Goal: Task Accomplishment & Management: Manage account settings

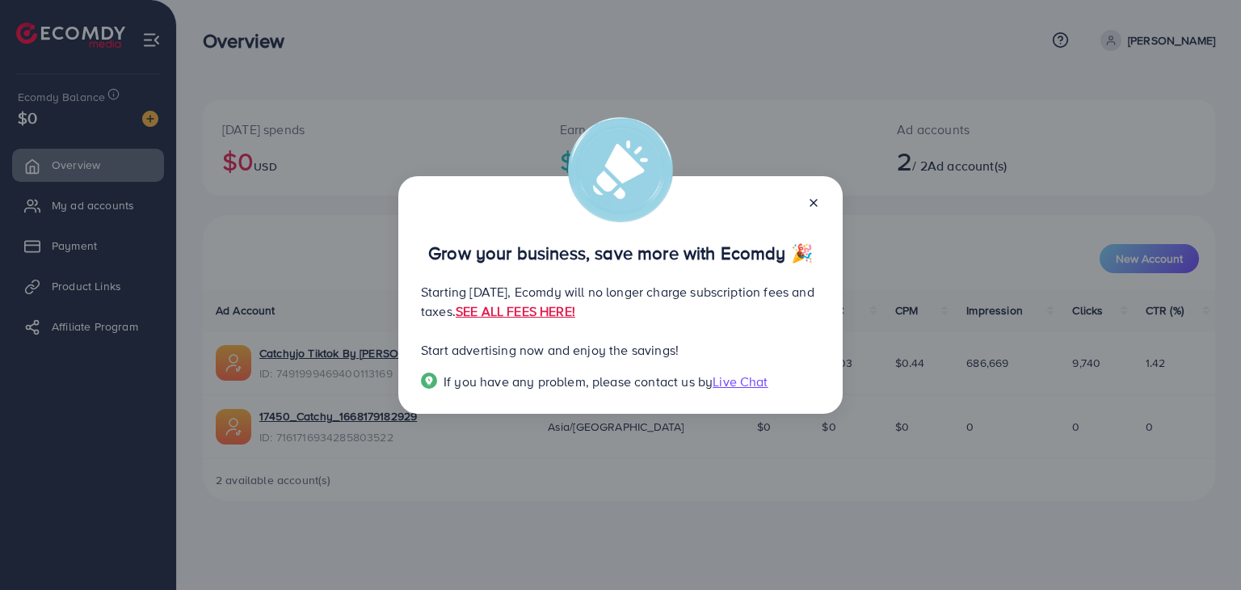
click at [814, 201] on line at bounding box center [813, 203] width 6 height 6
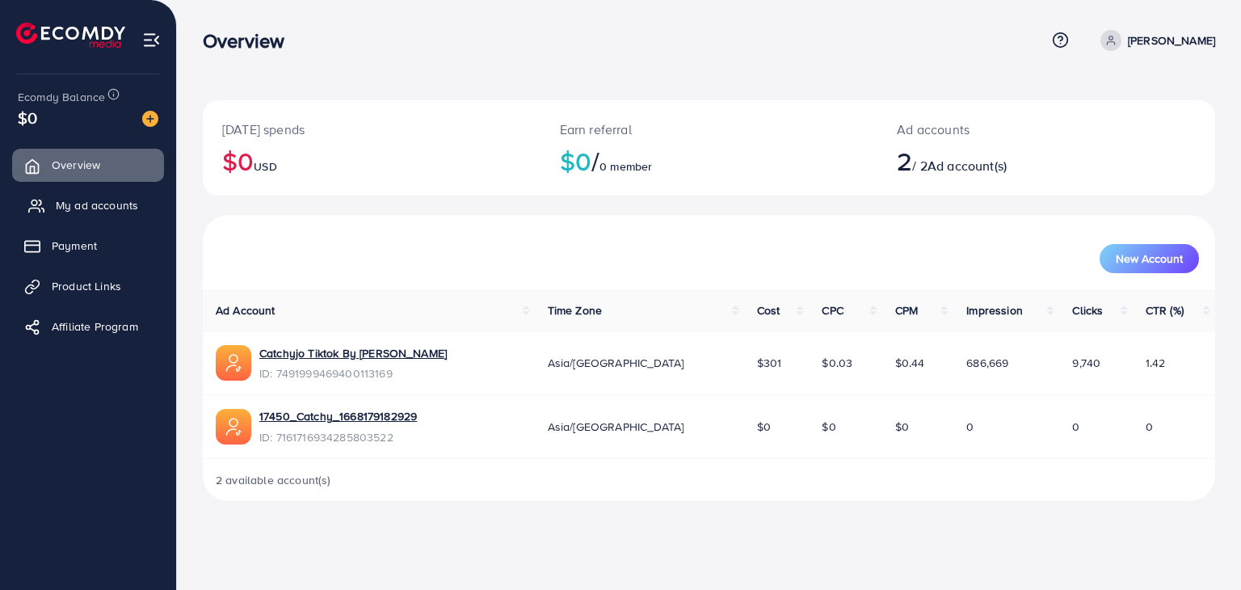
click at [61, 204] on span "My ad accounts" at bounding box center [97, 205] width 82 height 16
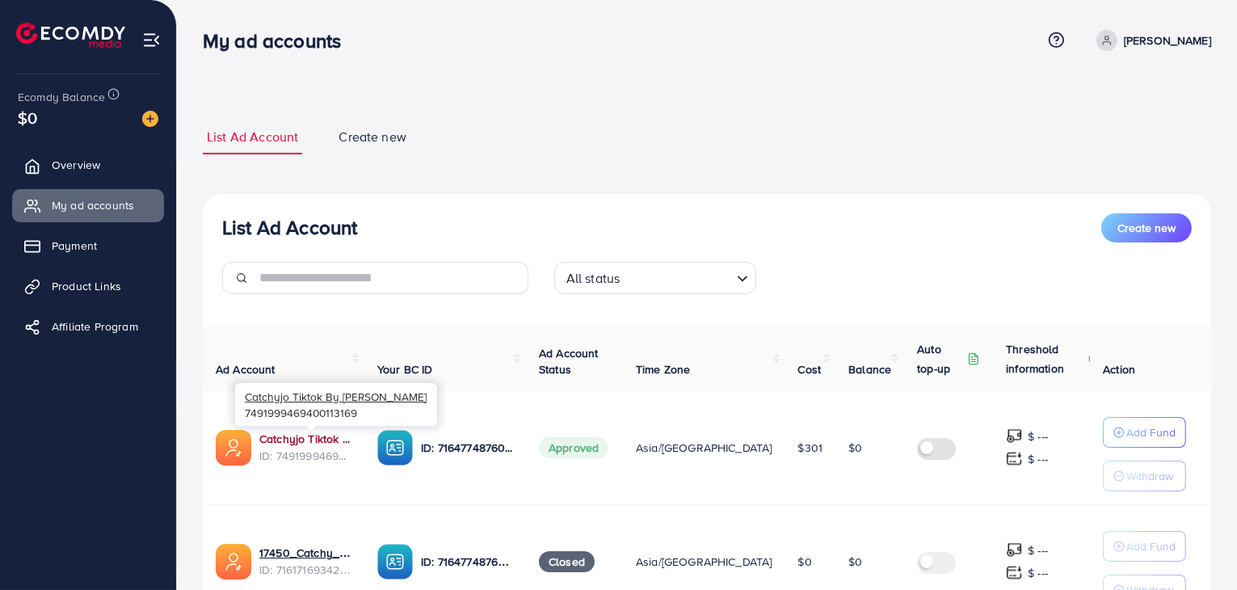
click at [309, 438] on link "Catchyjo Tiktok By [PERSON_NAME]" at bounding box center [305, 439] width 92 height 16
click at [86, 254] on link "Payment" at bounding box center [88, 245] width 152 height 32
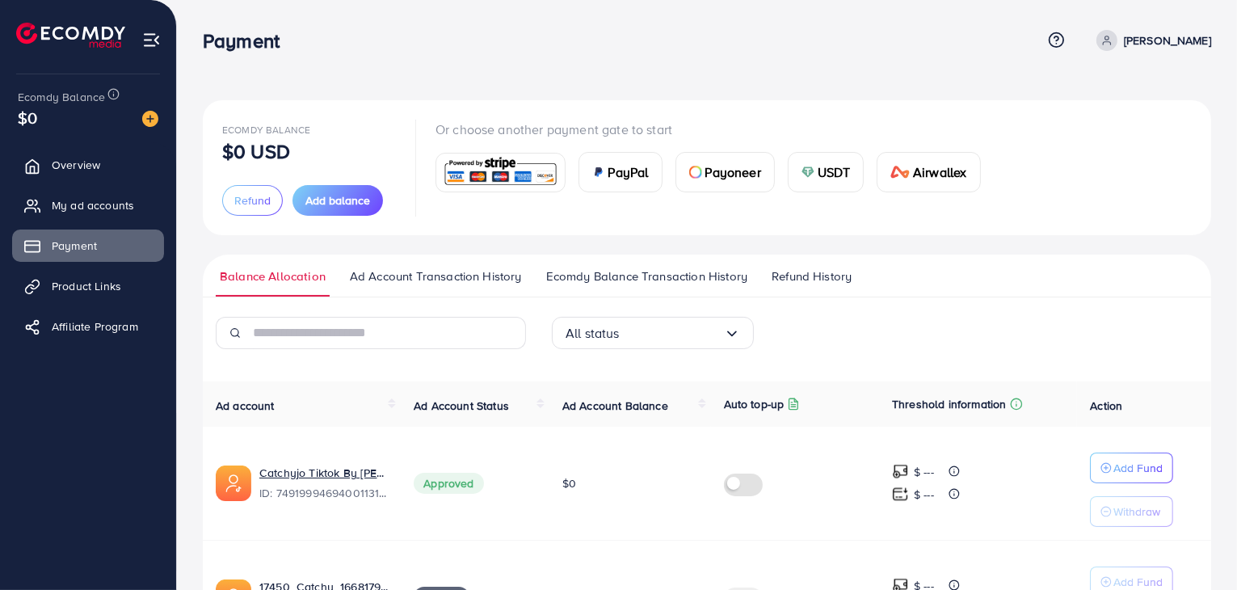
click at [407, 271] on span "Ad Account Transaction History" at bounding box center [436, 276] width 172 height 18
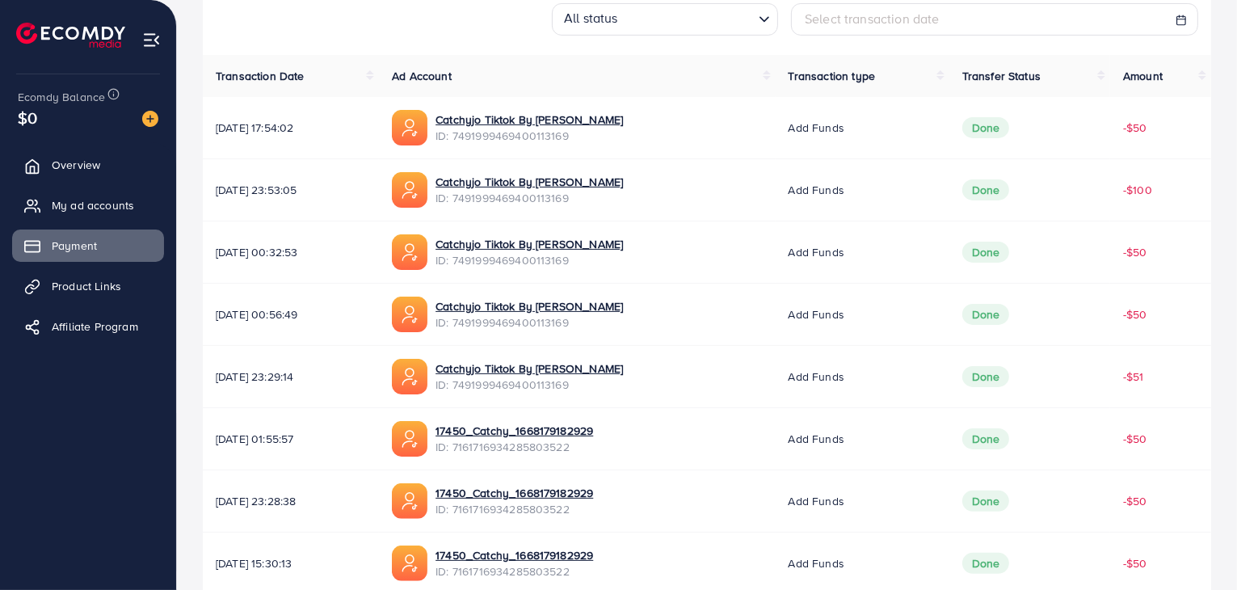
scroll to position [404, 0]
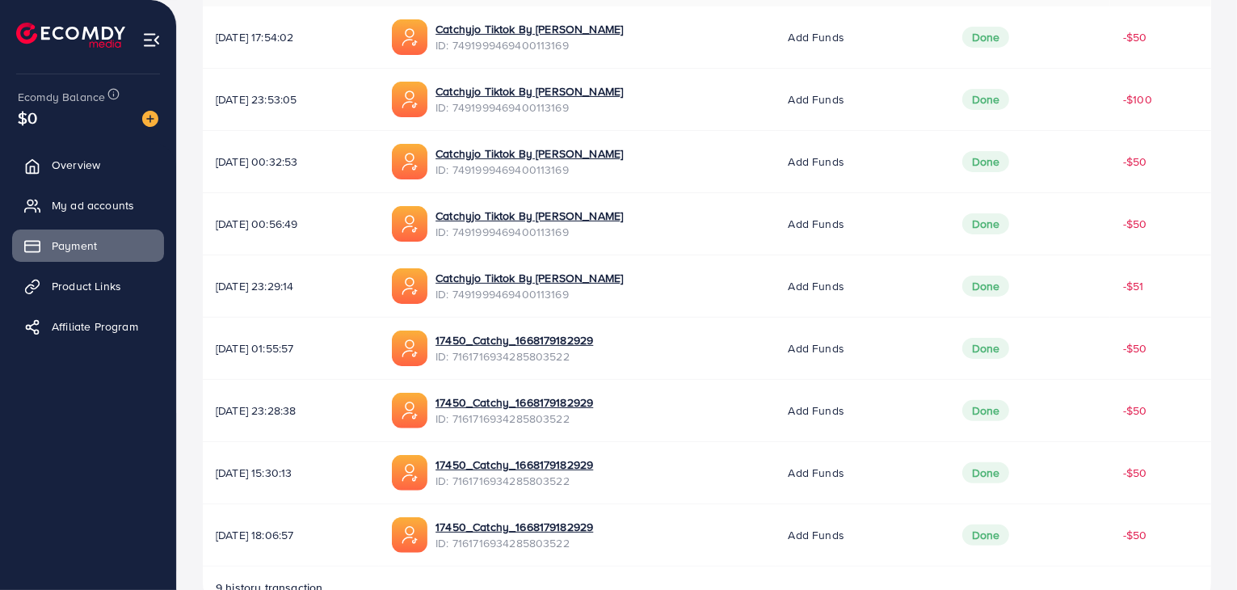
drag, startPoint x: 217, startPoint y: 285, endPoint x: 306, endPoint y: 288, distance: 88.9
click at [306, 288] on span "11/04/2025, 23:29:14" at bounding box center [291, 286] width 150 height 16
click at [298, 291] on span "11/04/2025, 23:29:14" at bounding box center [291, 286] width 150 height 16
click at [141, 282] on link "Product Links" at bounding box center [88, 286] width 152 height 32
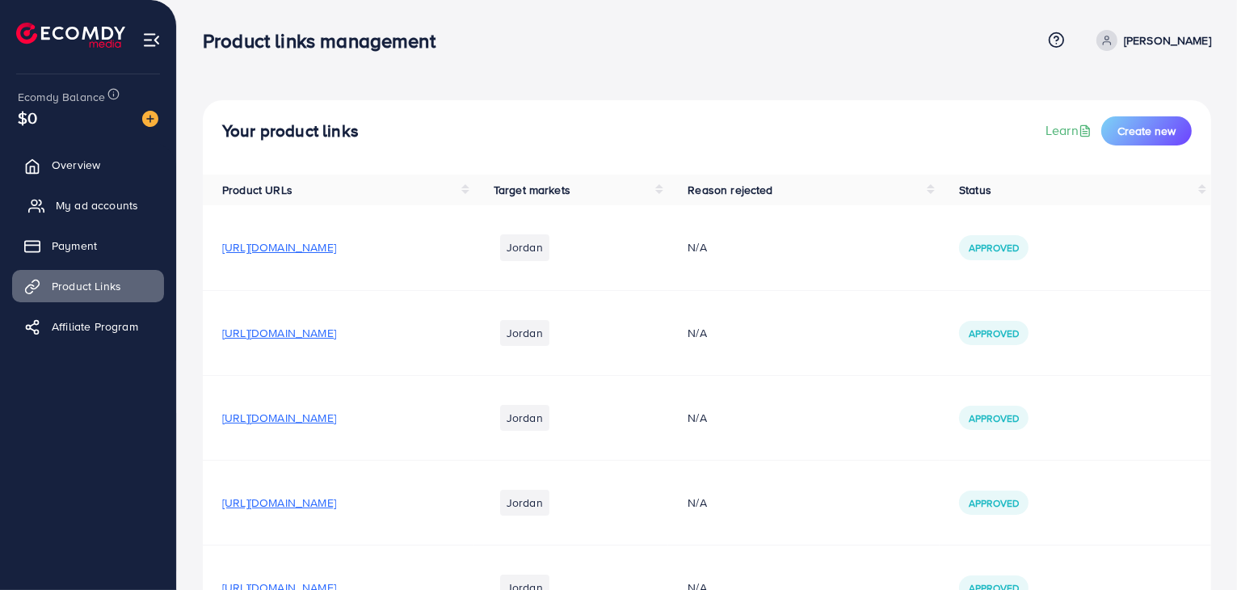
click at [103, 207] on span "My ad accounts" at bounding box center [97, 205] width 82 height 16
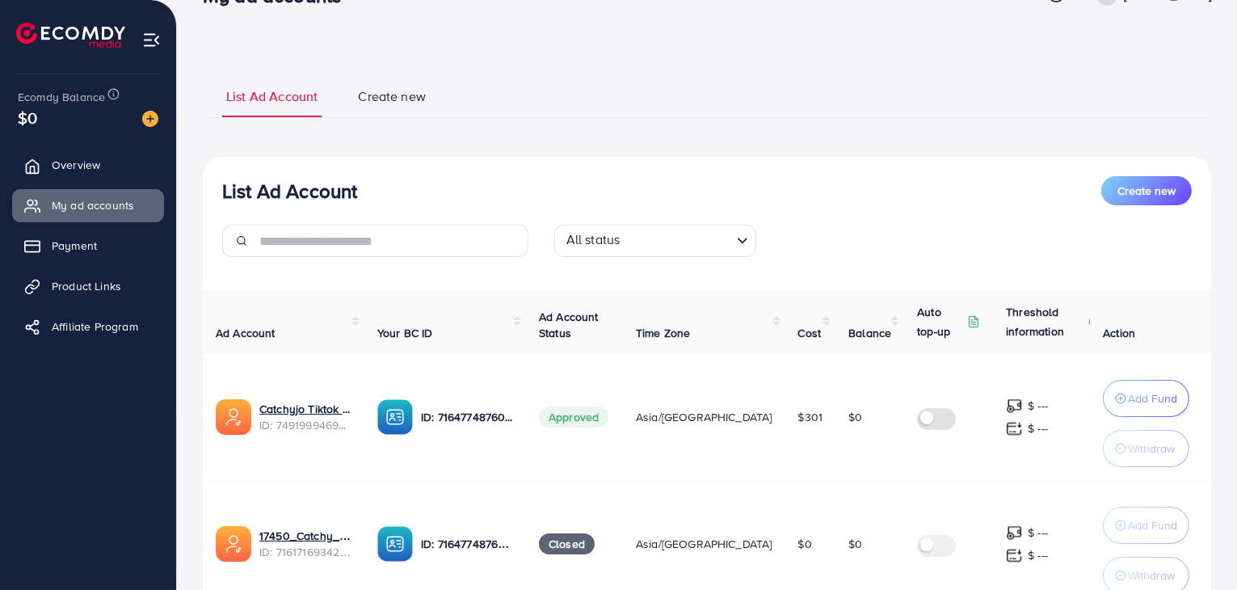
scroll to position [178, 0]
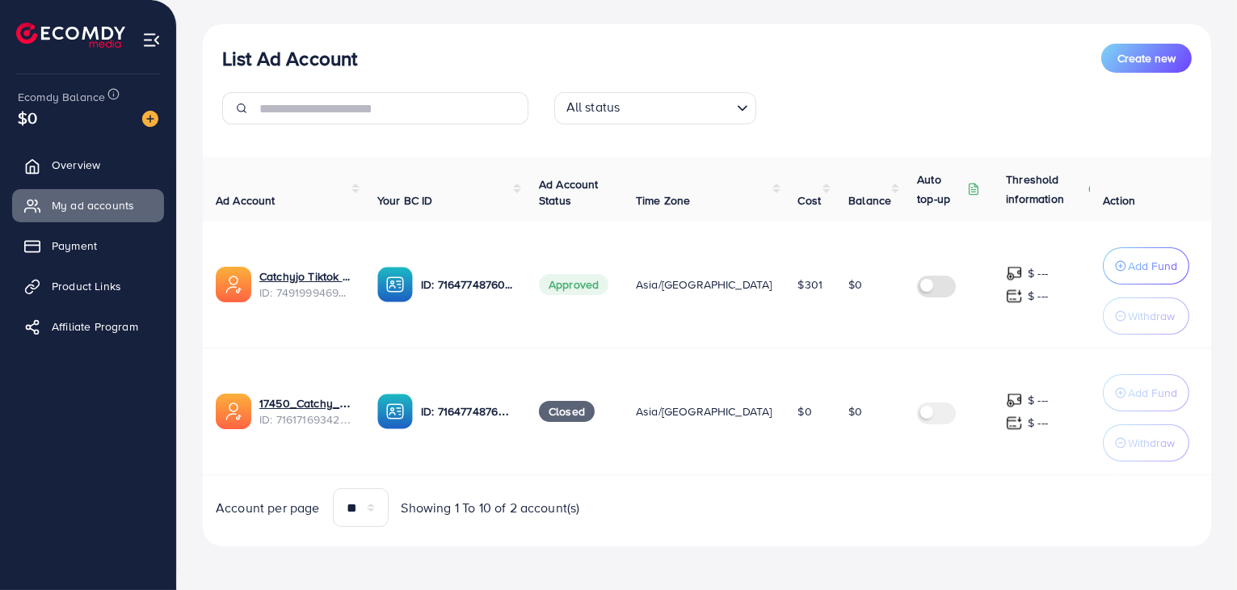
drag, startPoint x: 782, startPoint y: 282, endPoint x: 683, endPoint y: 273, distance: 99.8
click at [726, 276] on tr "Catchyjo Tiktok By Hisham ID: 7491999469400113169 ID: 7164774876039872513 Appro…" at bounding box center [719, 284] width 1033 height 127
click at [478, 290] on p "ID: 7164774876039872513" at bounding box center [467, 284] width 92 height 19
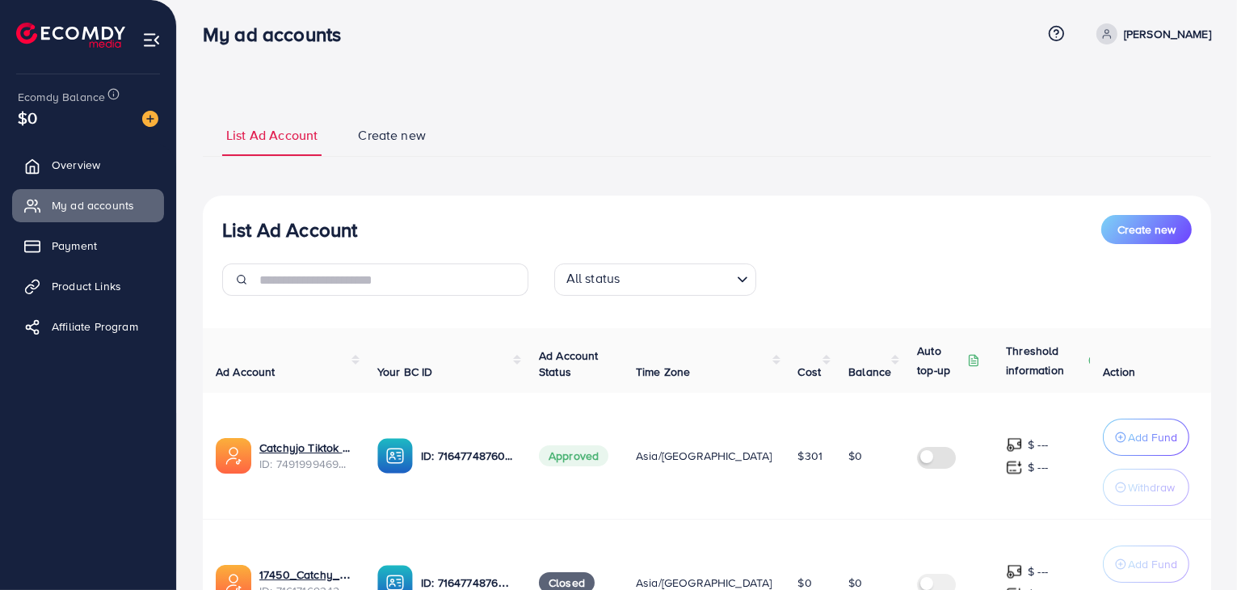
scroll to position [0, 0]
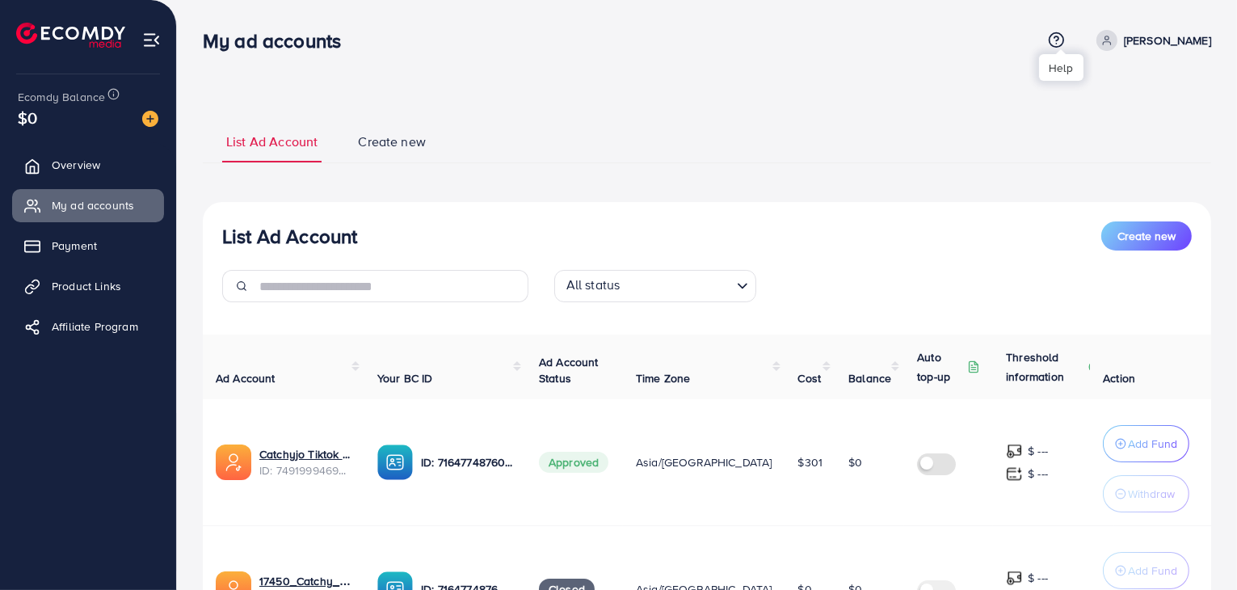
click at [1054, 36] on icon at bounding box center [1056, 40] width 17 height 17
click at [900, 65] on nav "My ad accounts Help Center Contact Support Term and policy About Us Hisham Alsm…" at bounding box center [707, 39] width 1008 height 57
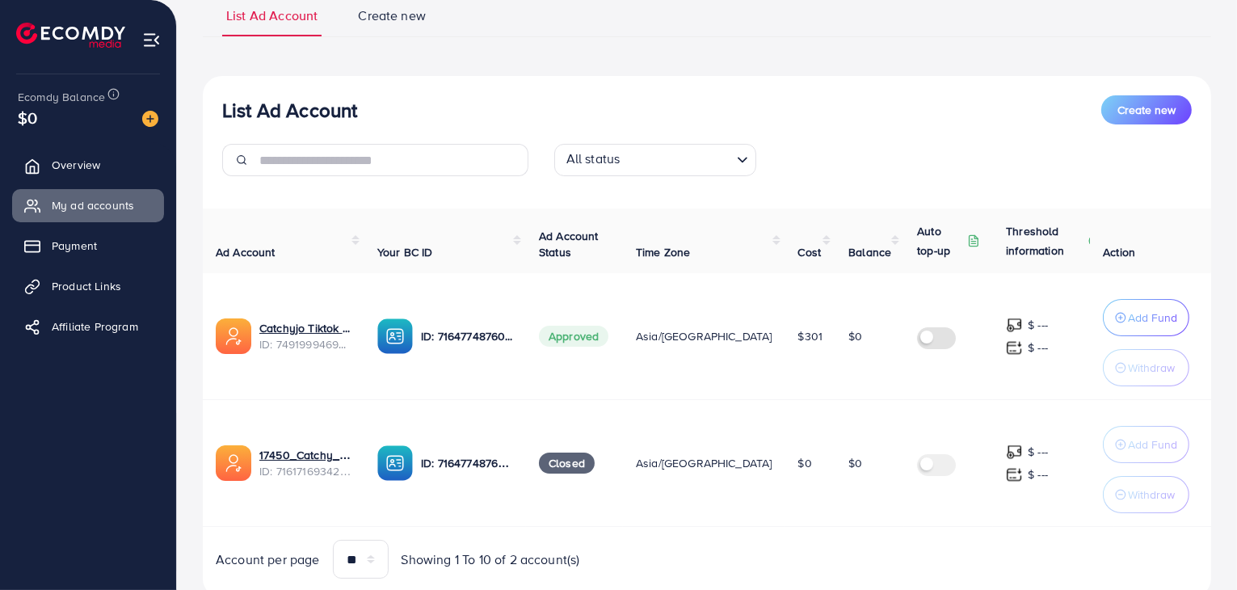
scroll to position [178, 0]
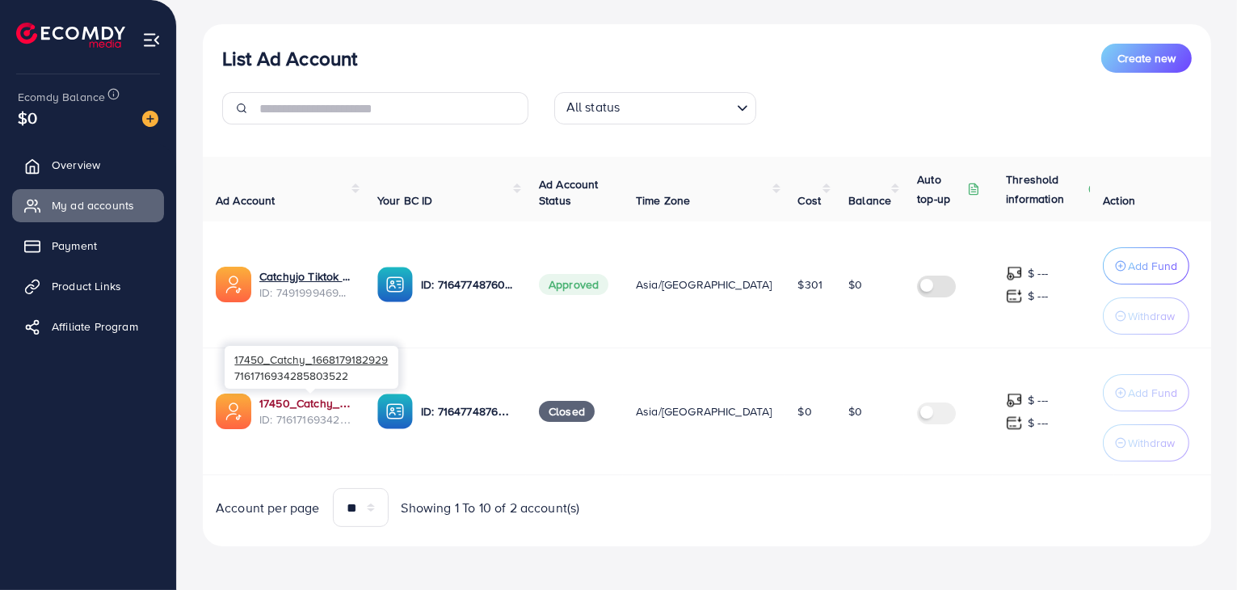
click at [313, 406] on link "17450_Catchy_1668179182929" at bounding box center [305, 403] width 92 height 16
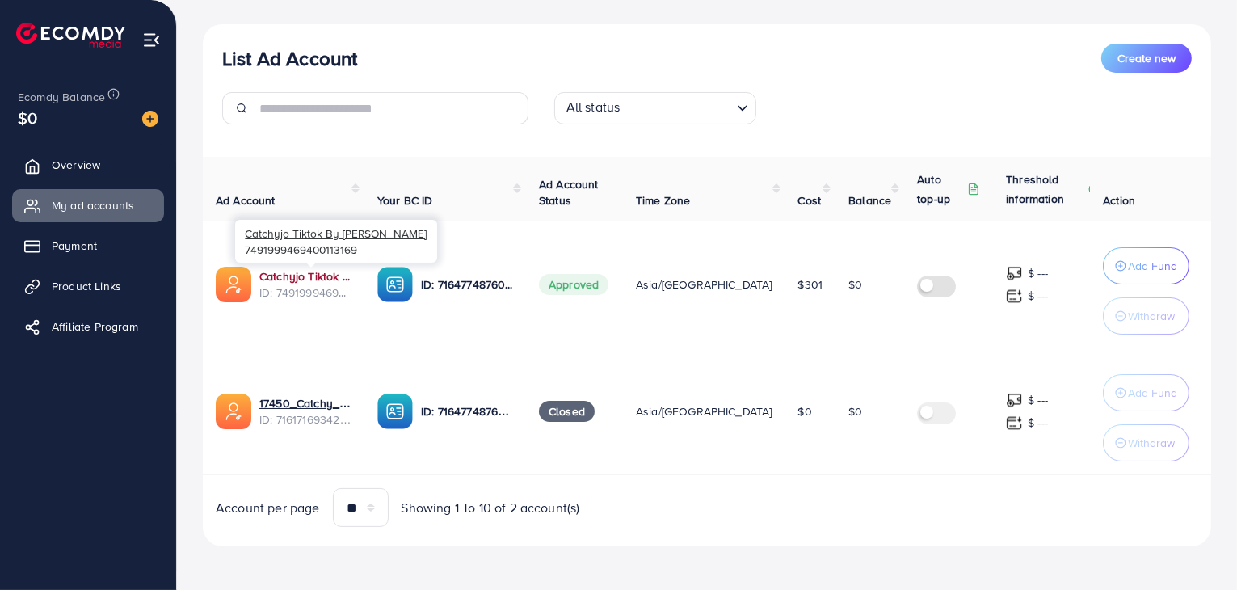
click at [302, 270] on link "Catchyjo Tiktok By [PERSON_NAME]" at bounding box center [305, 276] width 92 height 16
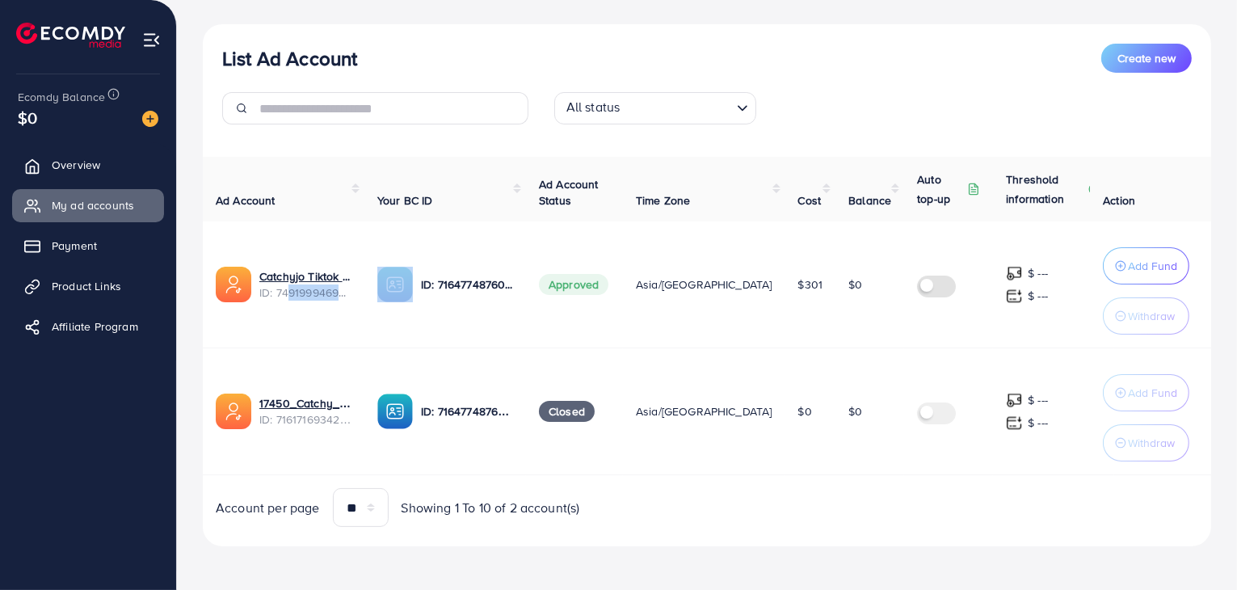
drag, startPoint x: 287, startPoint y: 293, endPoint x: 388, endPoint y: 292, distance: 101.0
click at [388, 292] on tr "Catchyjo Tiktok By Hisham ID: 7491999469400113169 ID: 7164774876039872513 Appro…" at bounding box center [719, 284] width 1033 height 127
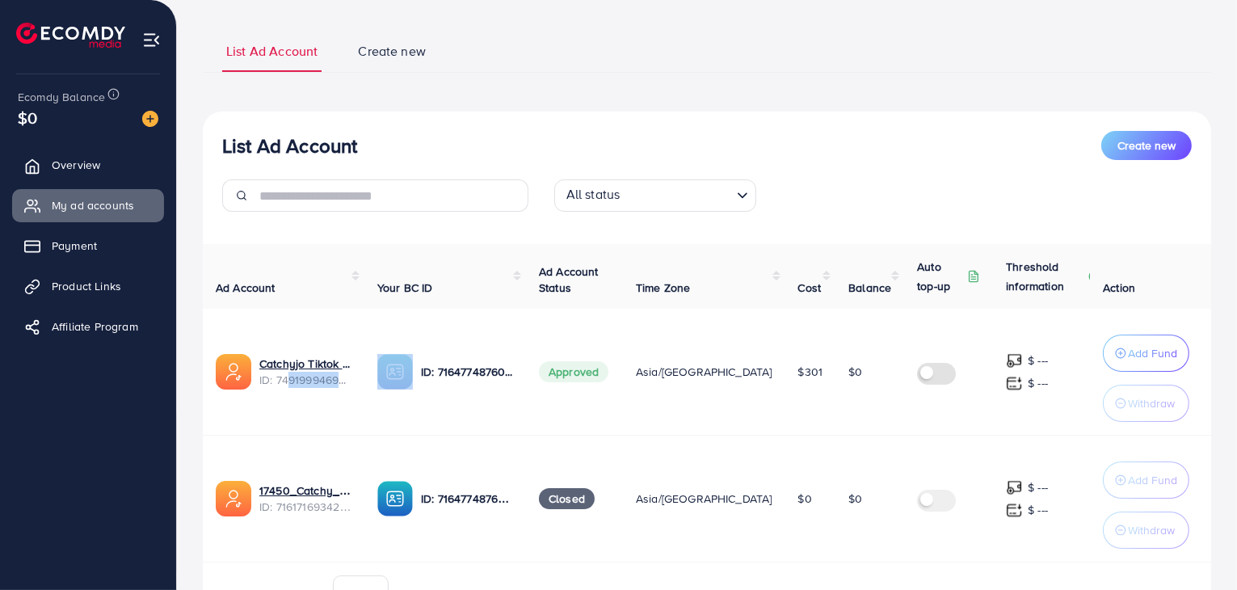
scroll to position [0, 0]
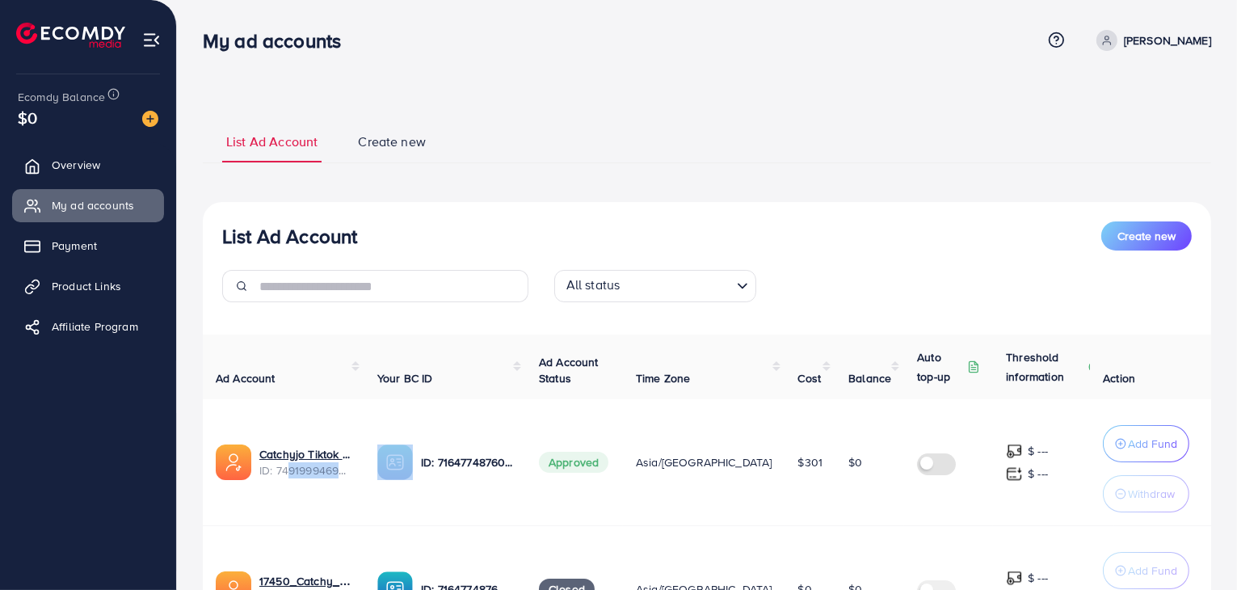
click at [1168, 43] on p "[PERSON_NAME]" at bounding box center [1167, 40] width 87 height 19
click at [1116, 133] on span "Log out" at bounding box center [1114, 132] width 44 height 19
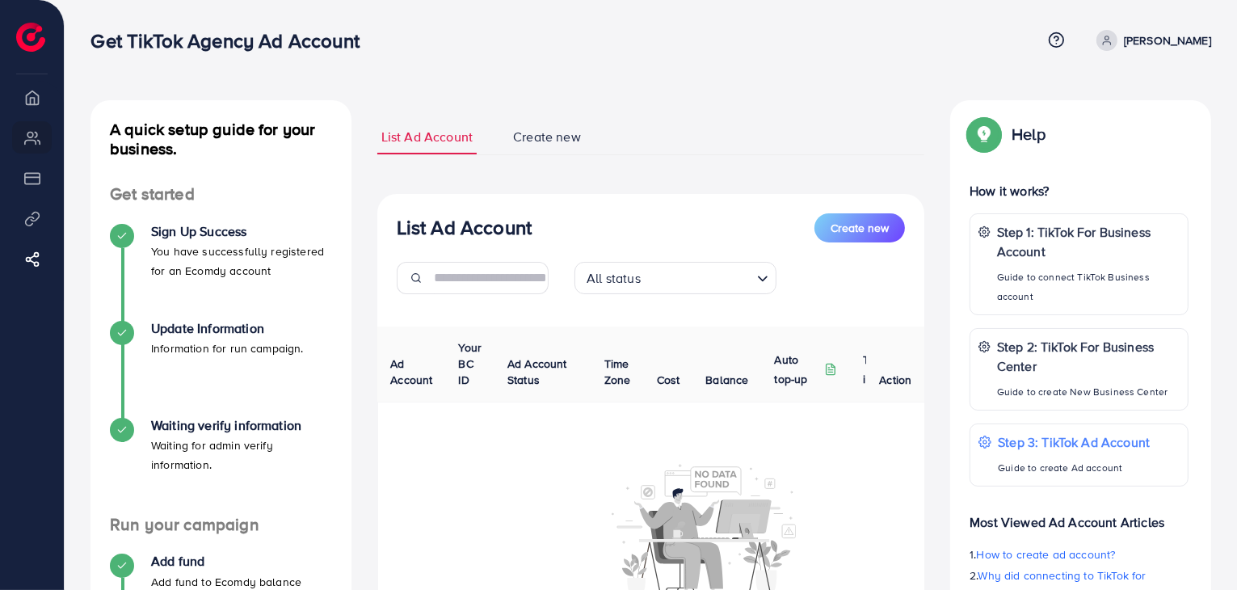
click at [536, 132] on span "Create new" at bounding box center [547, 137] width 68 height 19
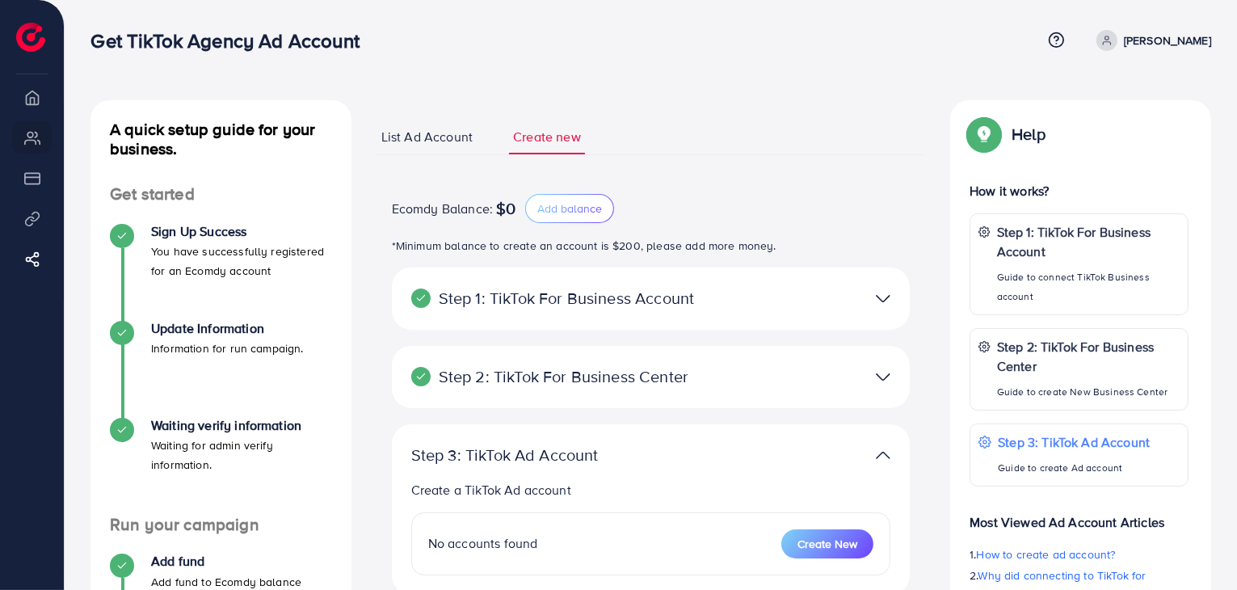
click at [629, 301] on p "Step 1: TikTok For Business Account" at bounding box center [566, 297] width 311 height 19
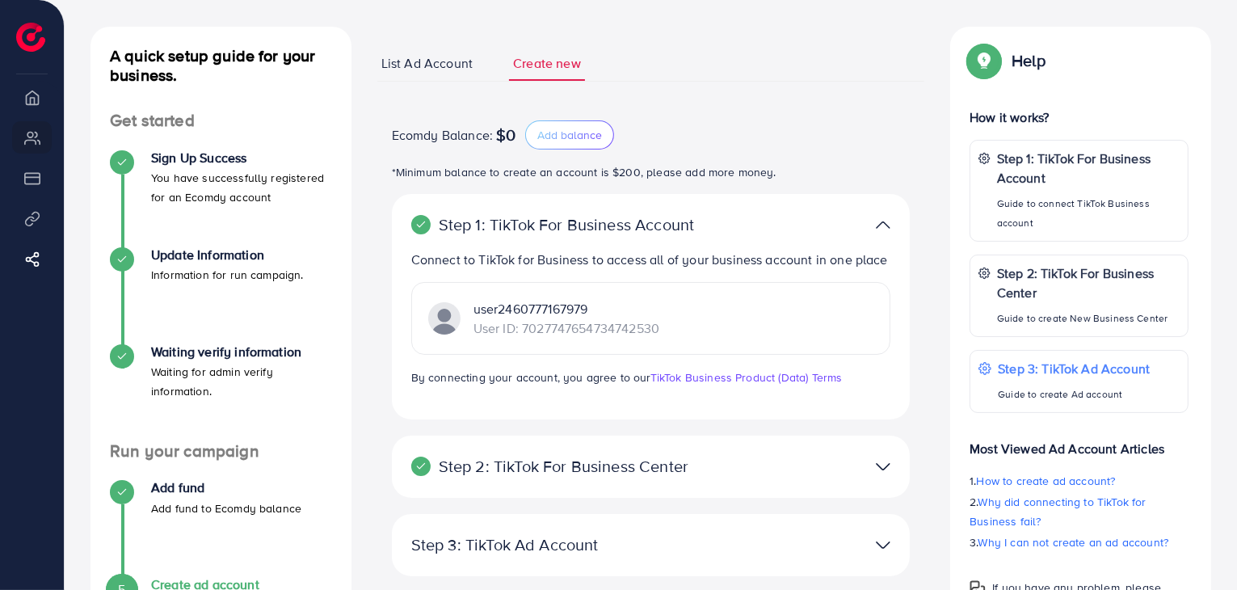
scroll to position [162, 0]
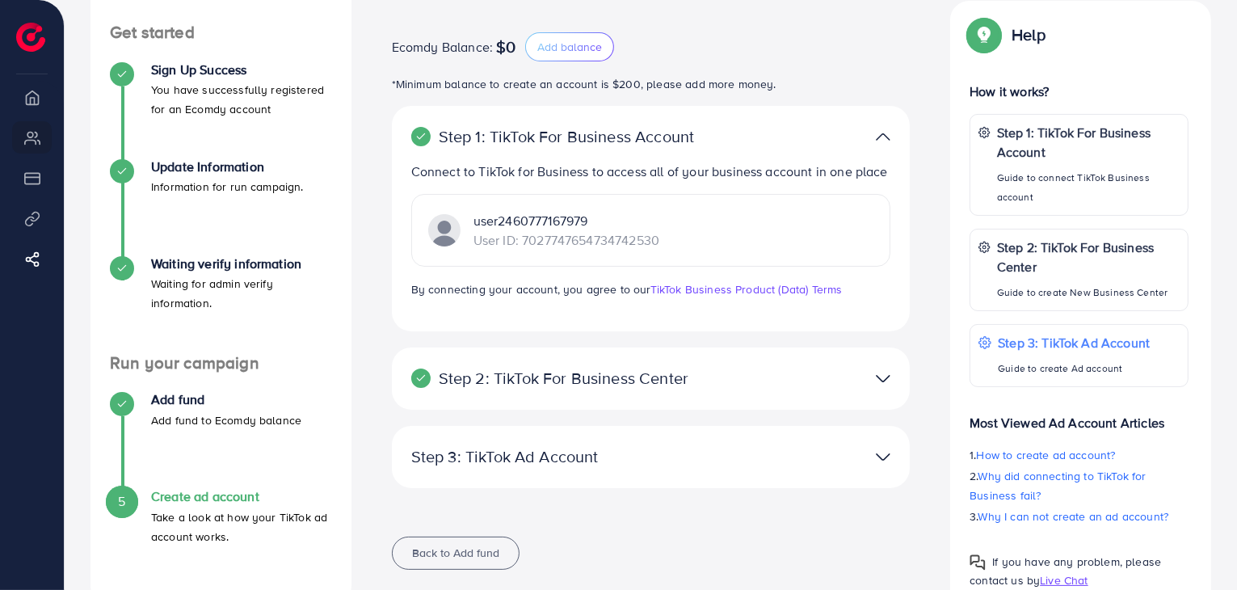
click at [654, 374] on p "Step 2: TikTok For Business Center" at bounding box center [566, 377] width 311 height 19
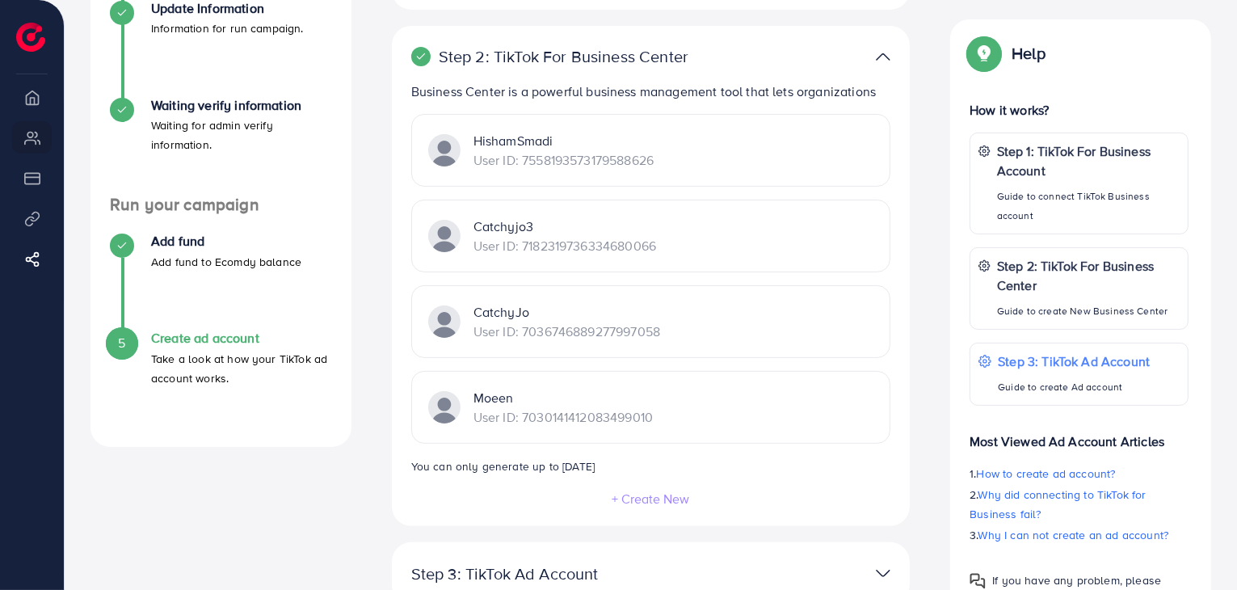
scroll to position [323, 0]
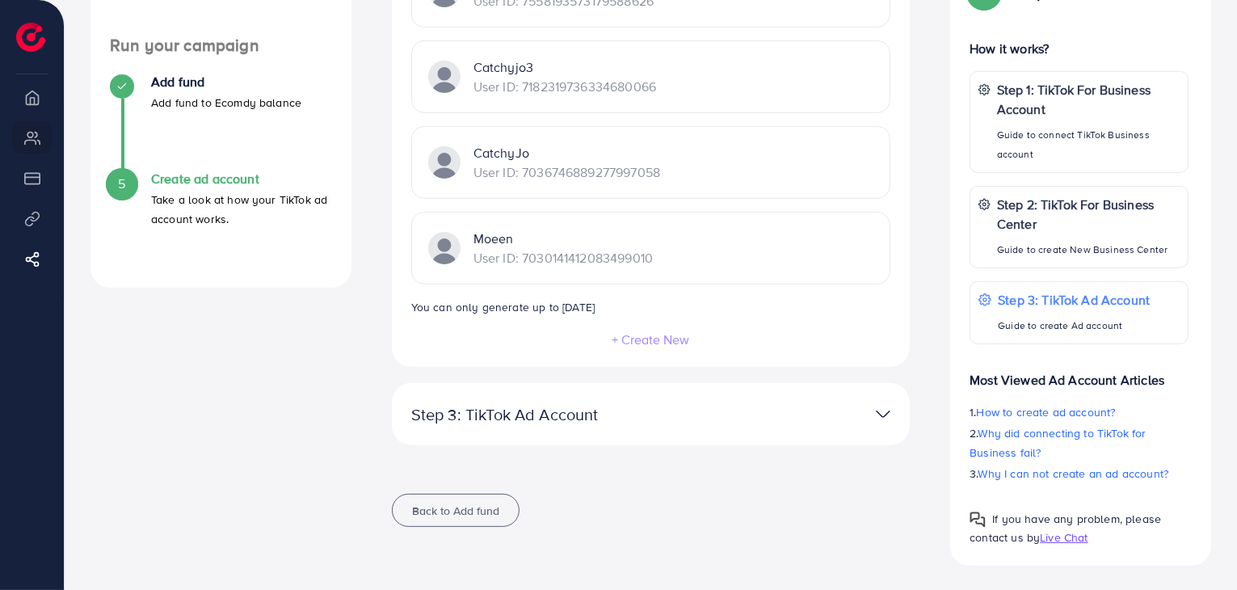
click at [620, 416] on p "Step 3: TikTok Ad Account" at bounding box center [566, 414] width 311 height 19
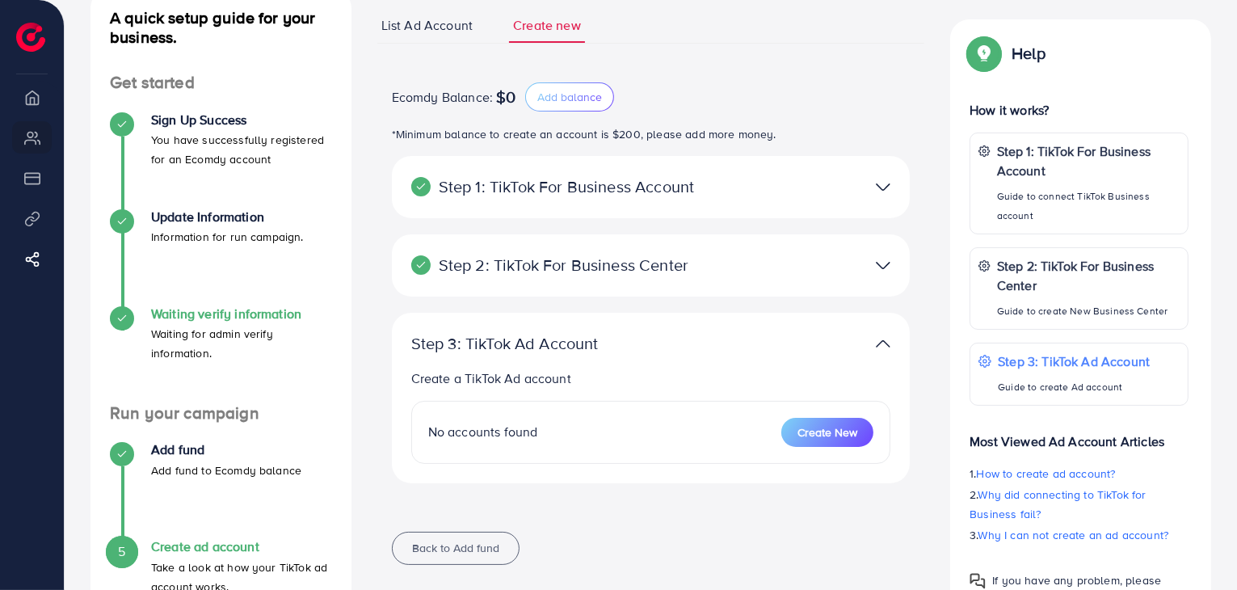
scroll to position [42, 0]
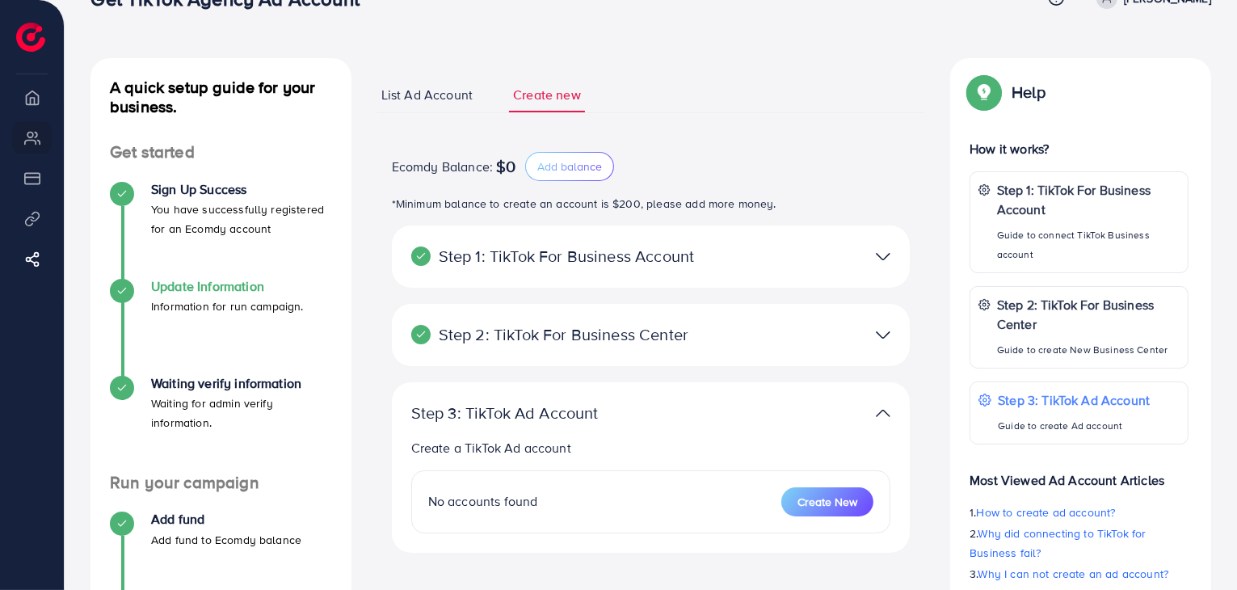
click at [186, 297] on p "Information for run campaign." at bounding box center [227, 306] width 153 height 19
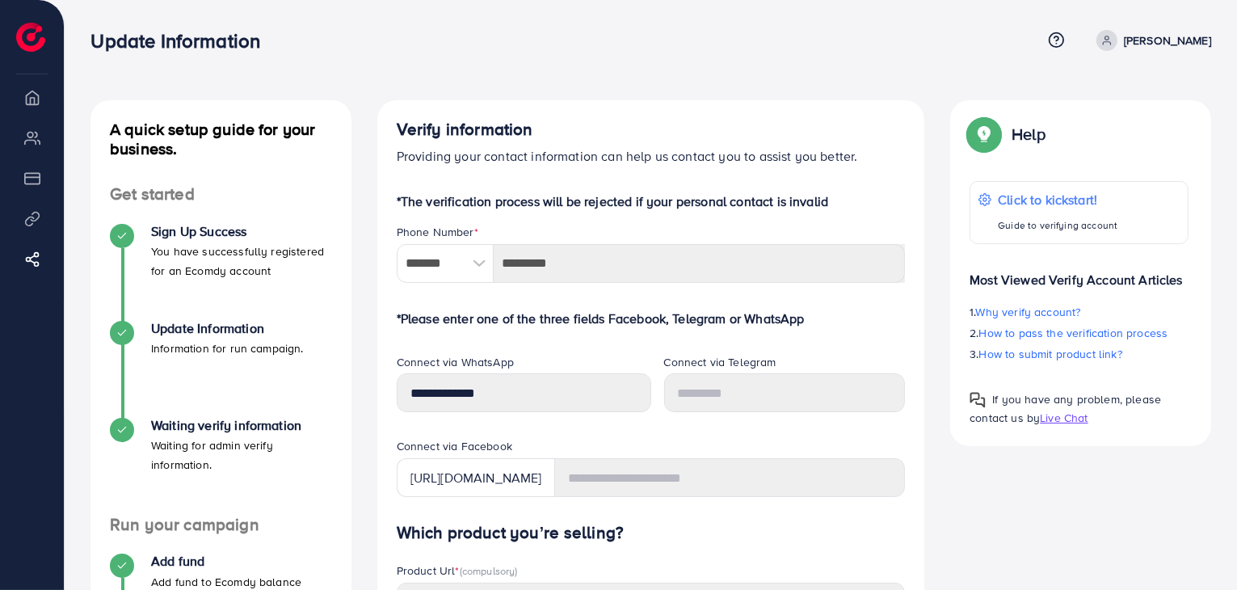
click at [1134, 28] on div "Update Information Help Center Contact Support Term and policy About Us Hisham …" at bounding box center [650, 41] width 1121 height 44
click at [1151, 41] on p "[PERSON_NAME]" at bounding box center [1167, 40] width 87 height 19
click at [1120, 97] on span "Log out" at bounding box center [1114, 95] width 44 height 19
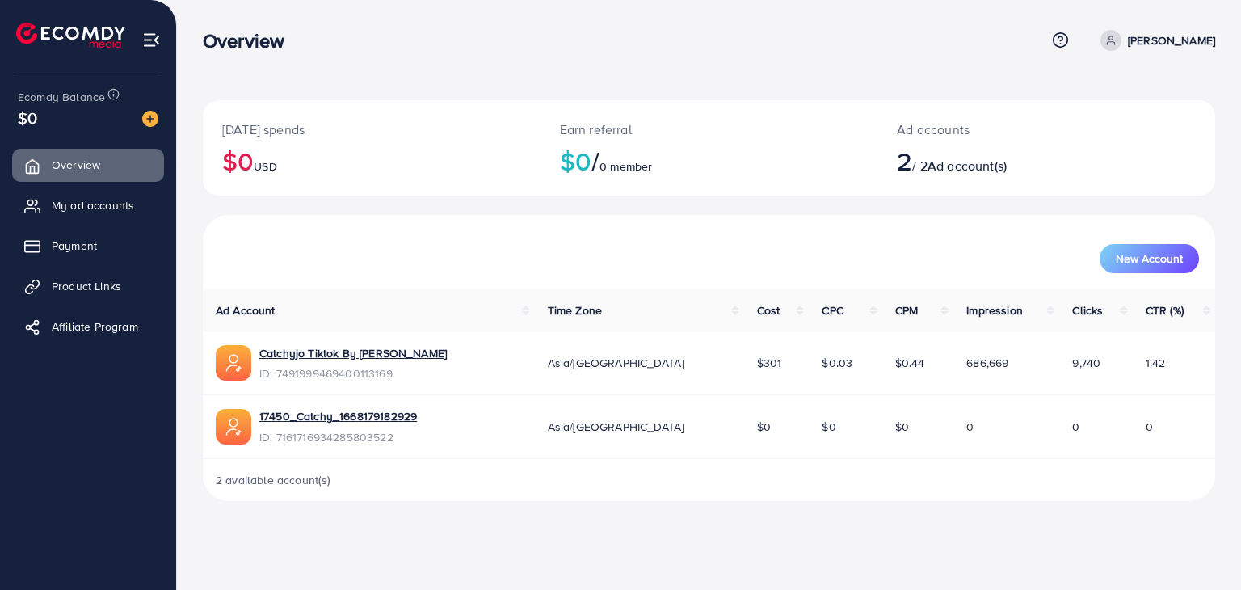
click at [1138, 43] on p "[PERSON_NAME]" at bounding box center [1171, 40] width 87 height 19
click at [1121, 103] on span "Profile" at bounding box center [1114, 95] width 37 height 19
select select "******"
select select "**********"
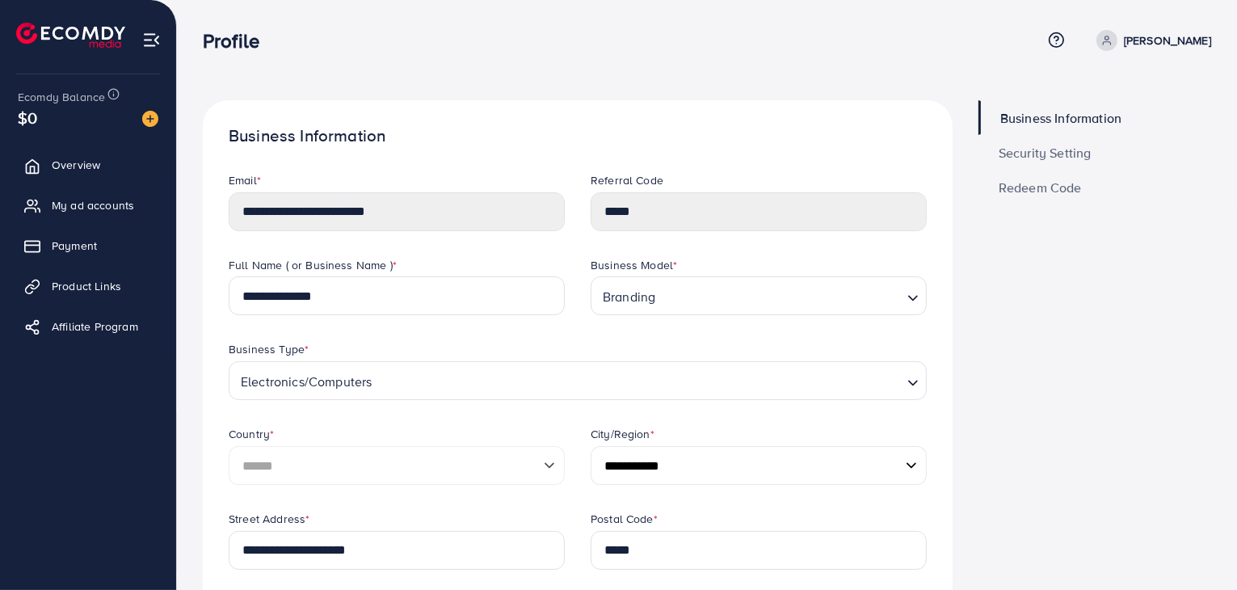
click at [1067, 156] on span "Security Setting" at bounding box center [1045, 152] width 93 height 13
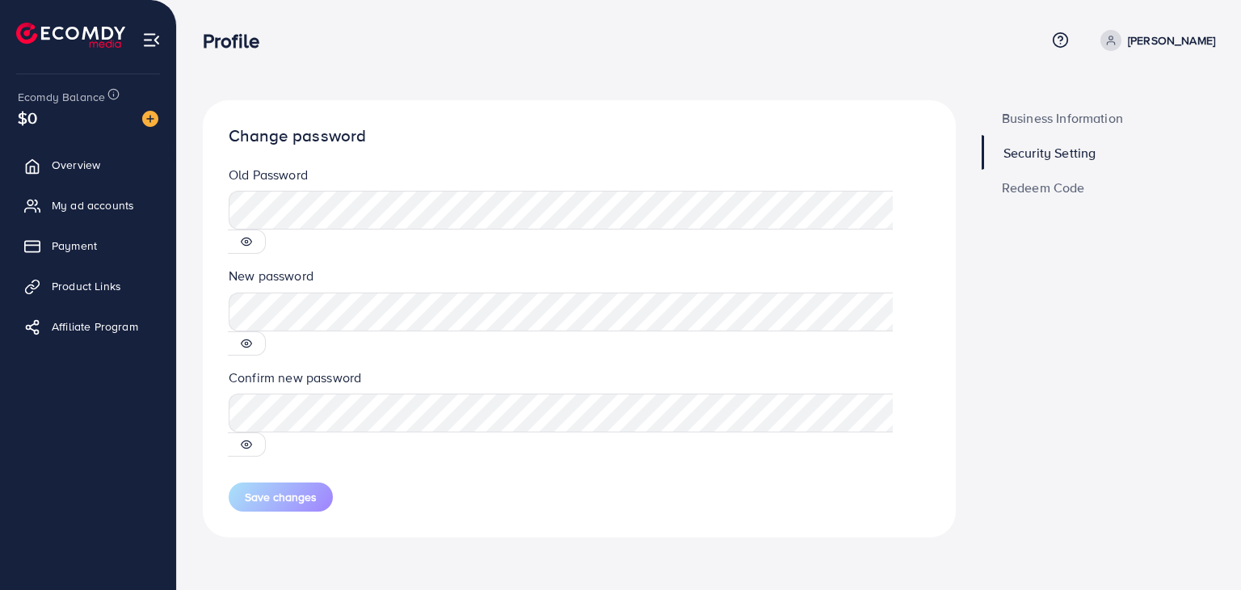
click at [248, 241] on circle at bounding box center [246, 242] width 3 height 3
click at [388, 117] on div "Change password Old Password New password Confirm new password Save changes" at bounding box center [579, 318] width 753 height 437
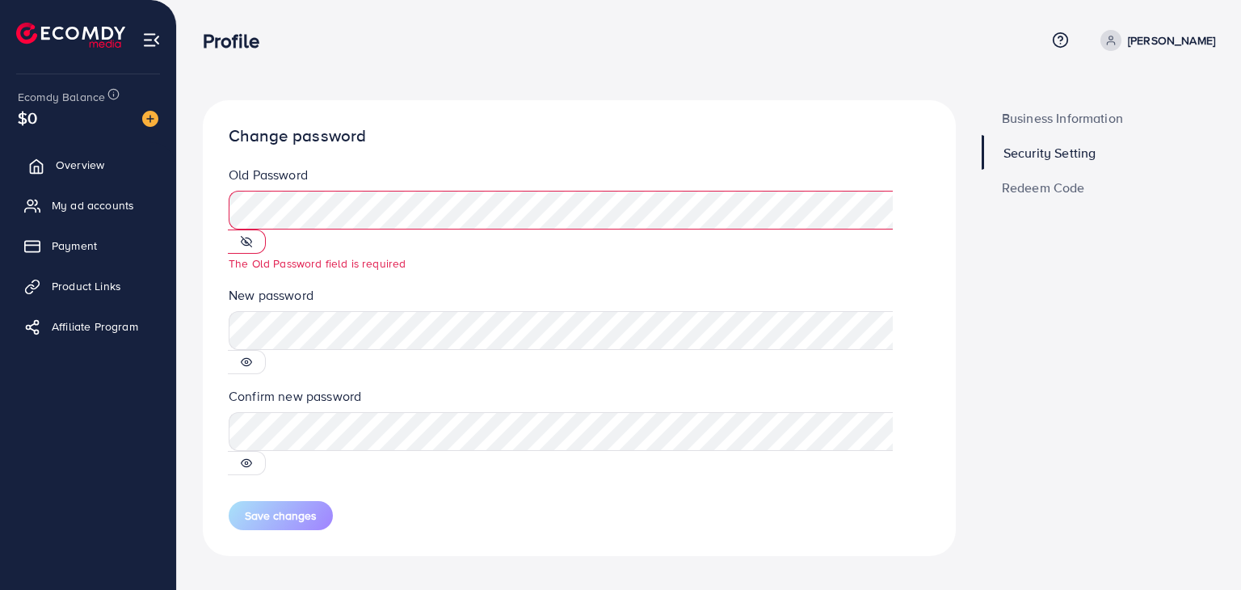
click at [75, 164] on span "Overview" at bounding box center [80, 165] width 48 height 16
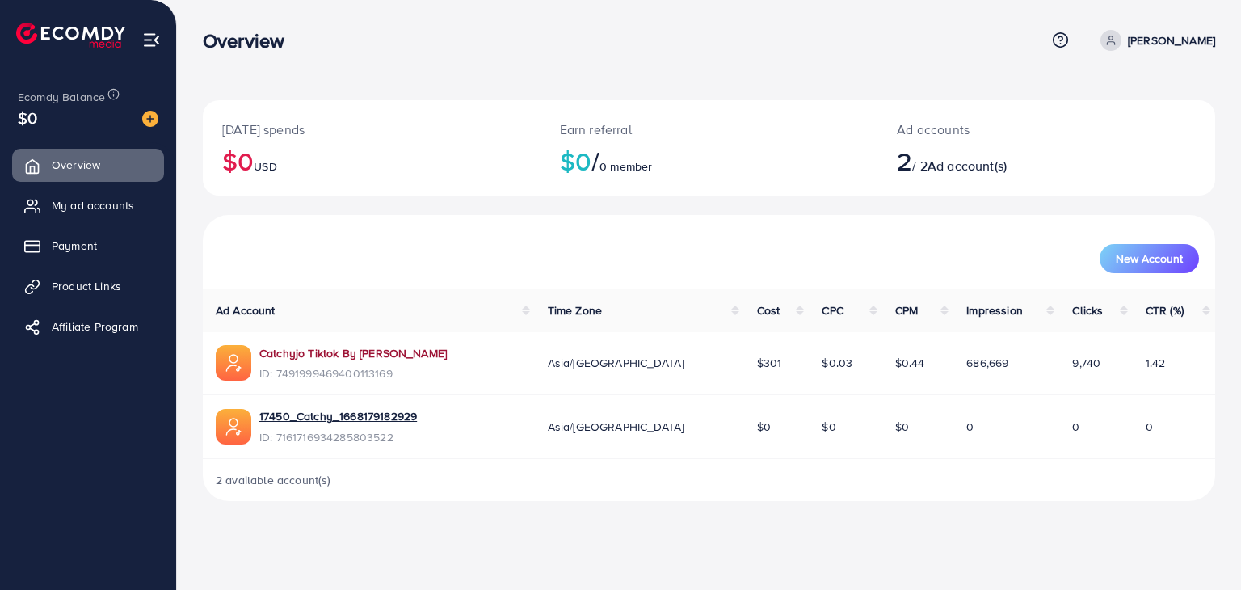
click at [357, 351] on link "Catchyjo Tiktok By [PERSON_NAME]" at bounding box center [352, 353] width 187 height 16
drag, startPoint x: 543, startPoint y: 469, endPoint x: 440, endPoint y: 464, distance: 103.6
click at [492, 473] on div "2 available account(s)" at bounding box center [709, 480] width 1012 height 42
click at [346, 419] on link "17450_Catchy_1668179182929" at bounding box center [338, 416] width 158 height 16
click at [129, 194] on link "My ad accounts" at bounding box center [88, 205] width 152 height 32
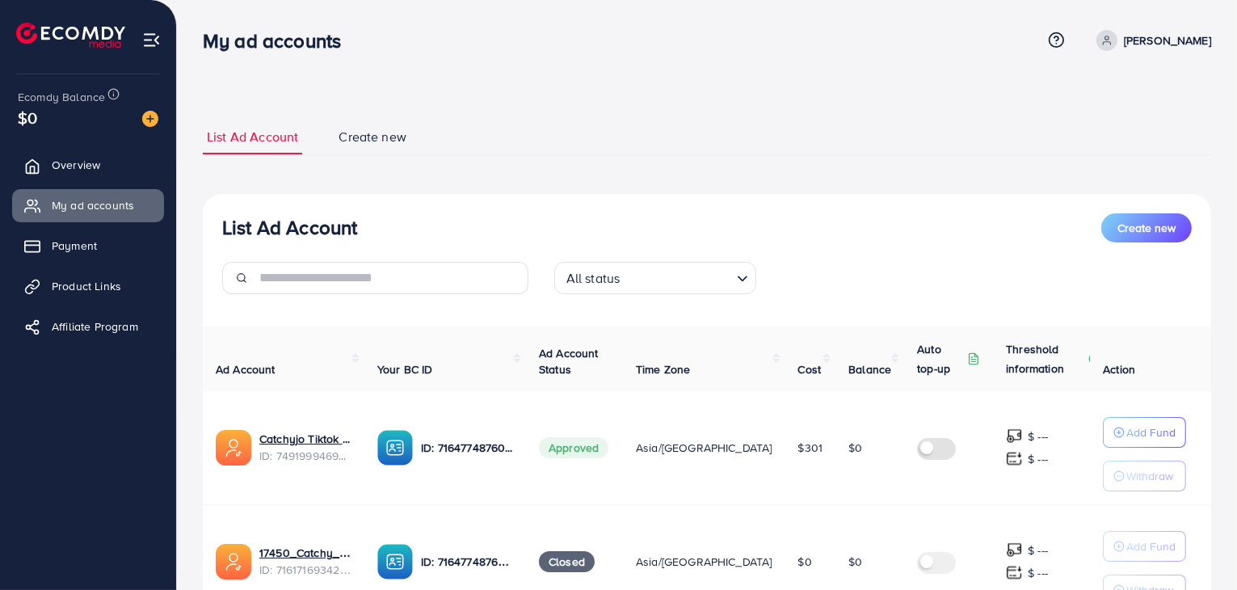
scroll to position [143, 0]
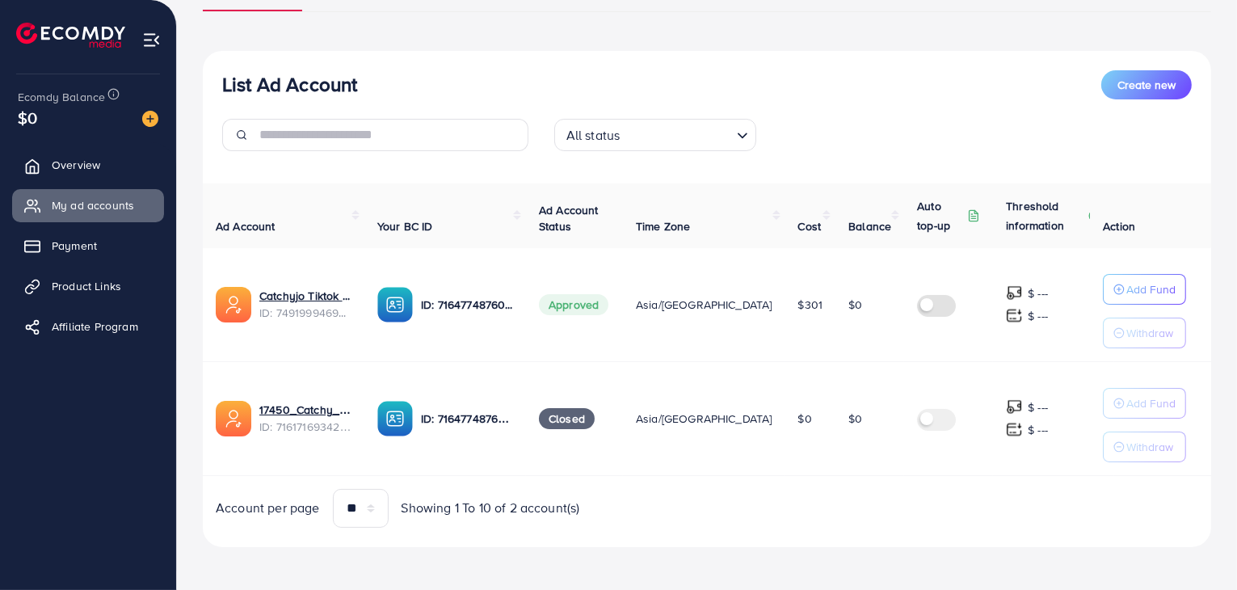
click at [595, 411] on span "Closed" at bounding box center [567, 418] width 56 height 21
click at [444, 410] on p "ID: 7164774876039872513" at bounding box center [467, 418] width 92 height 19
click at [413, 414] on img at bounding box center [395, 419] width 36 height 36
click at [409, 414] on img at bounding box center [395, 419] width 36 height 36
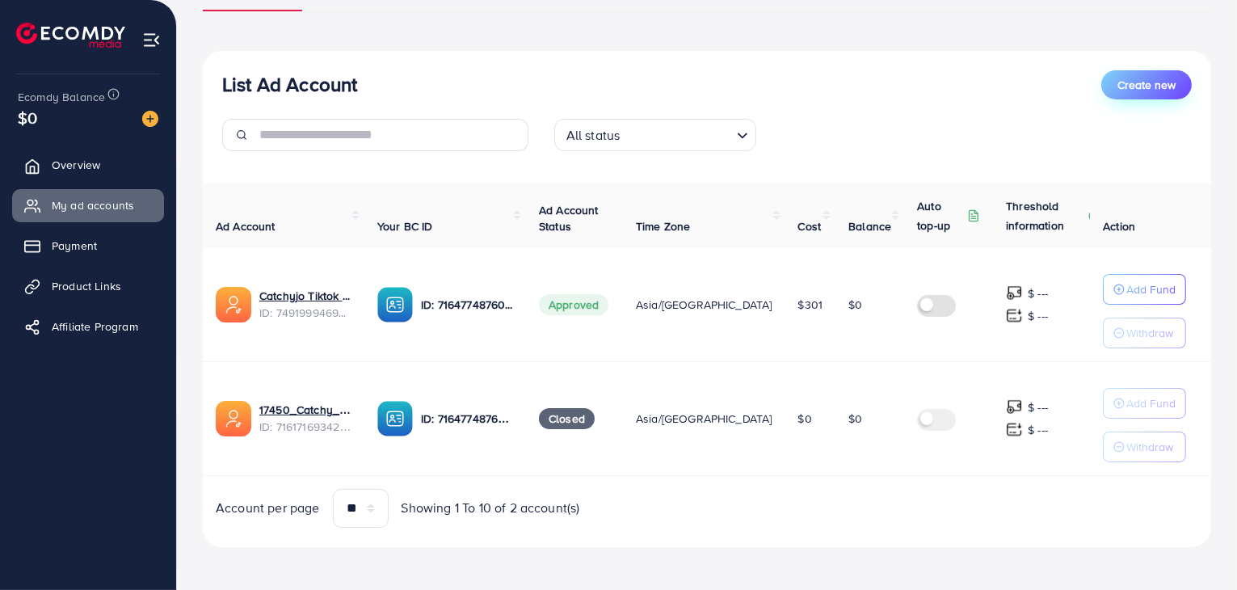
click at [1132, 91] on button "Create new" at bounding box center [1146, 84] width 90 height 29
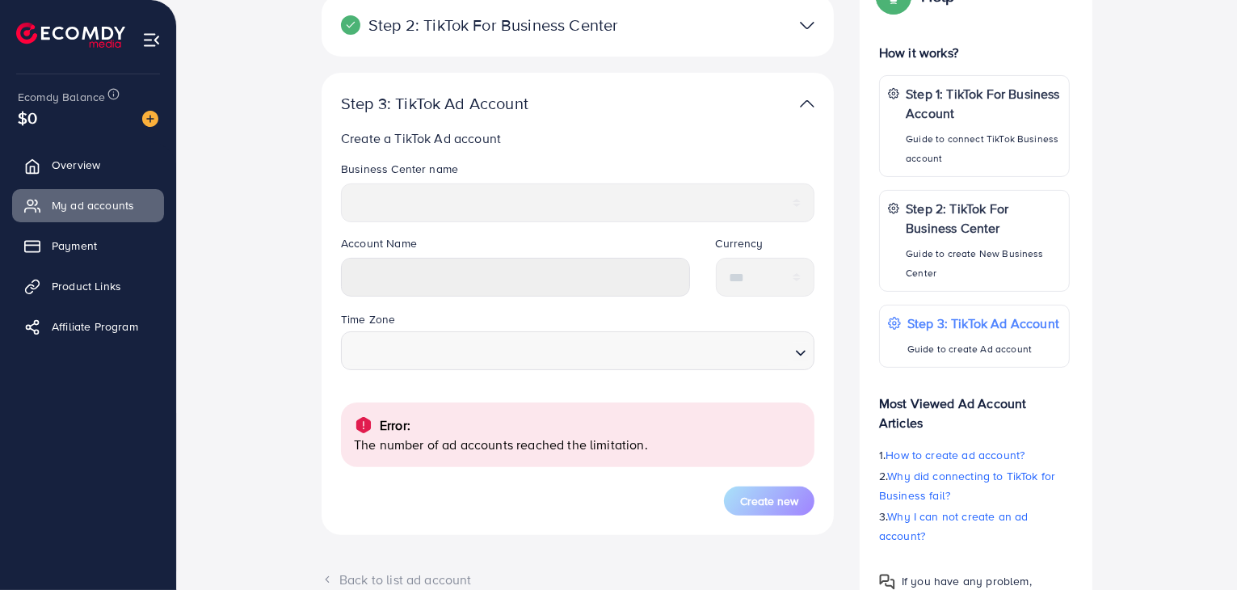
scroll to position [323, 0]
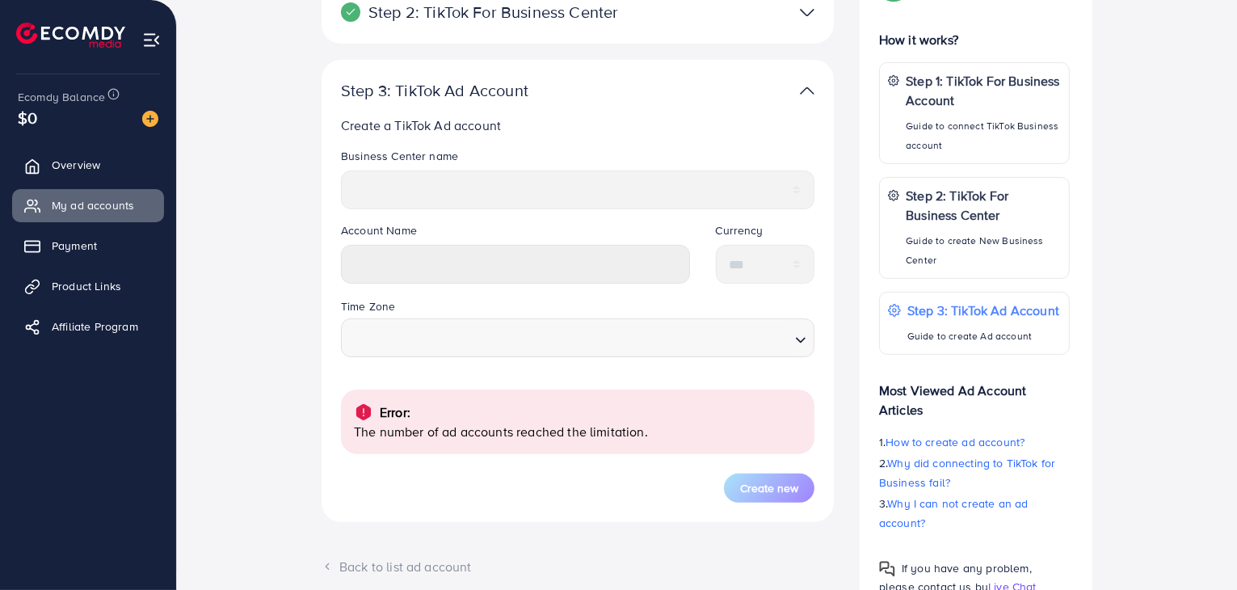
drag, startPoint x: 472, startPoint y: 431, endPoint x: 671, endPoint y: 428, distance: 198.8
click at [671, 428] on p "The number of ad accounts reached the limitation." at bounding box center [578, 431] width 448 height 19
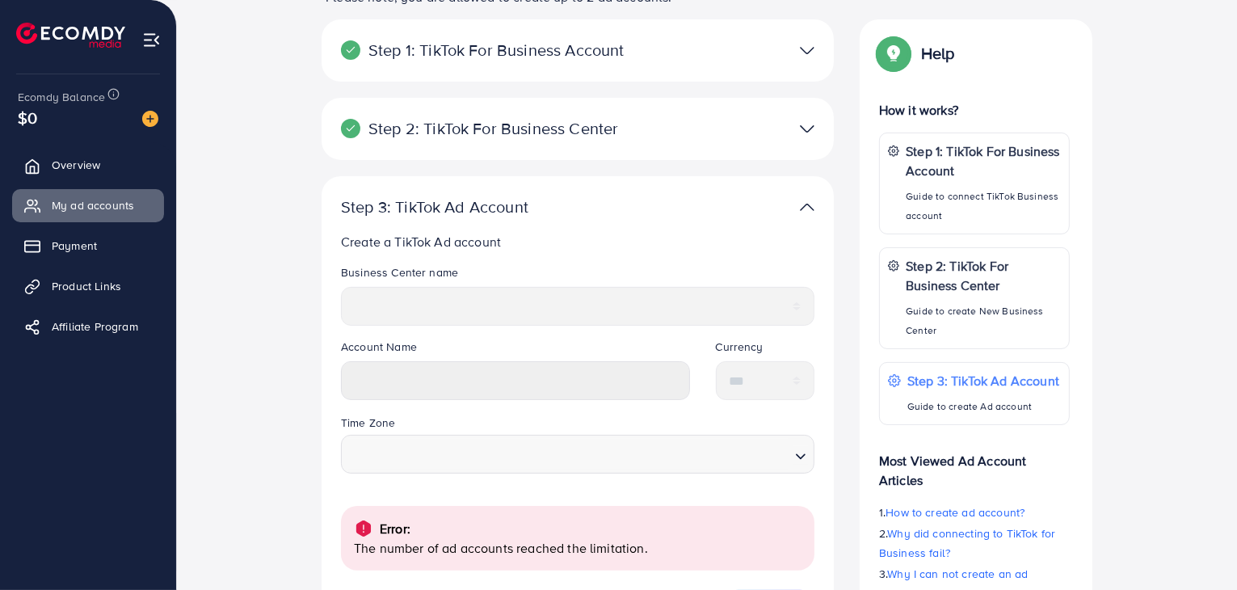
scroll to position [0, 0]
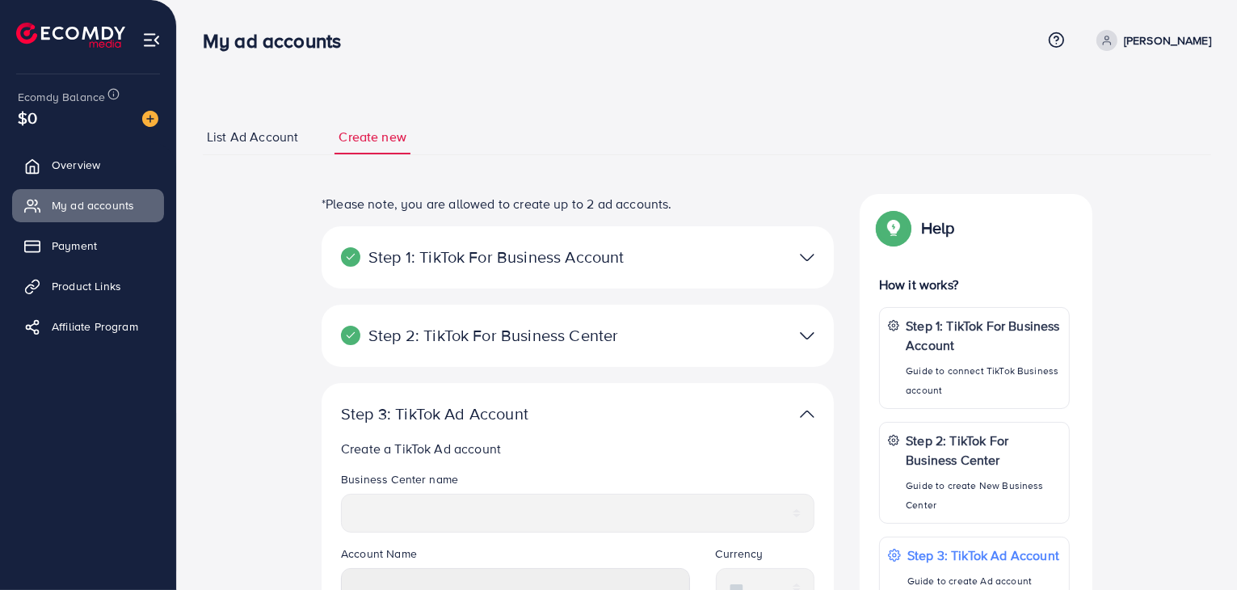
click at [489, 270] on div "Step 1: TikTok For Business Account Connect to TikTok for Business to access al…" at bounding box center [578, 257] width 512 height 62
click at [525, 256] on p "Step 1: TikTok For Business Account" at bounding box center [494, 256] width 307 height 19
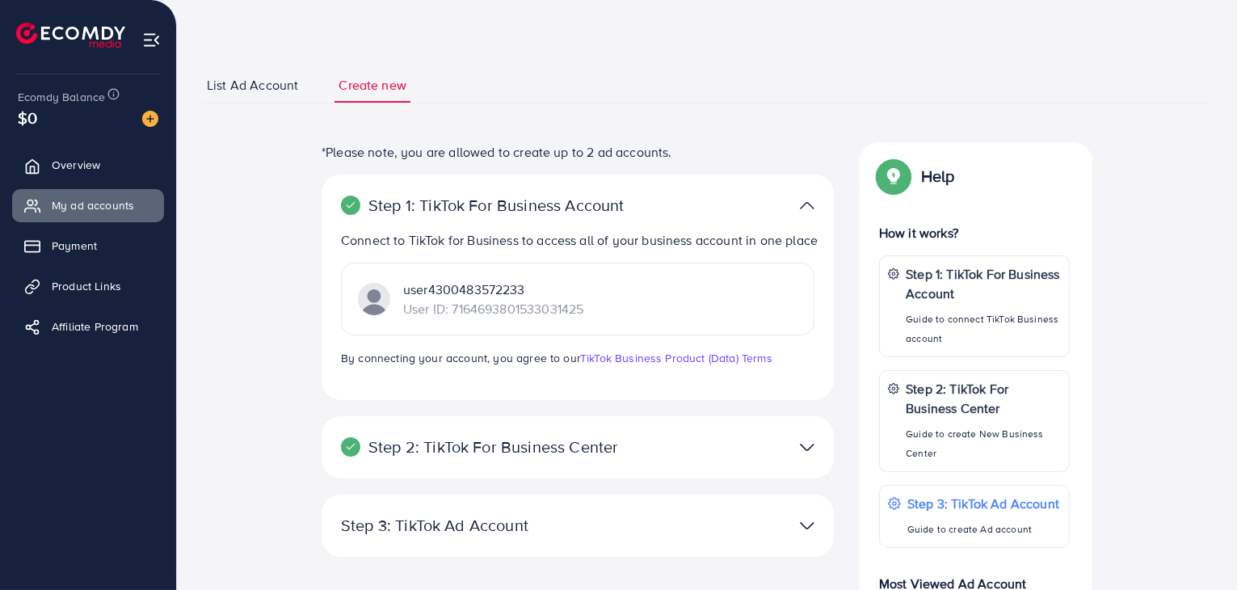
scroll to position [81, 0]
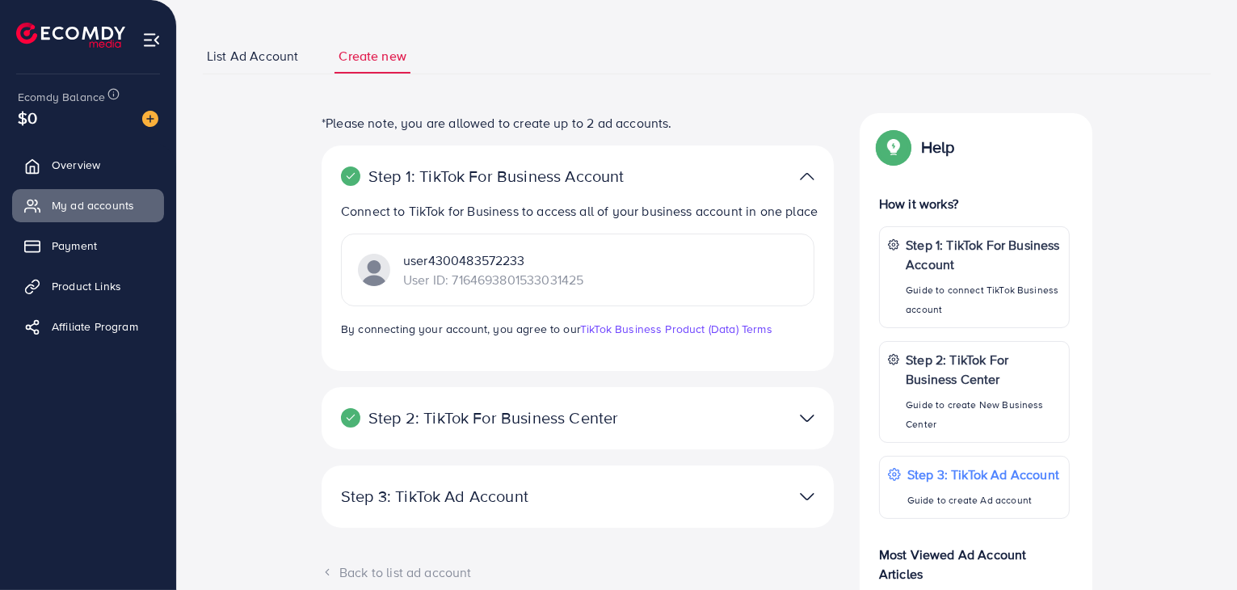
click at [511, 448] on div "Step 2: TikTok For Business Center Business Center is a powerful business manag…" at bounding box center [578, 418] width 512 height 62
click at [524, 427] on p "Step 2: TikTok For Business Center" at bounding box center [494, 417] width 307 height 19
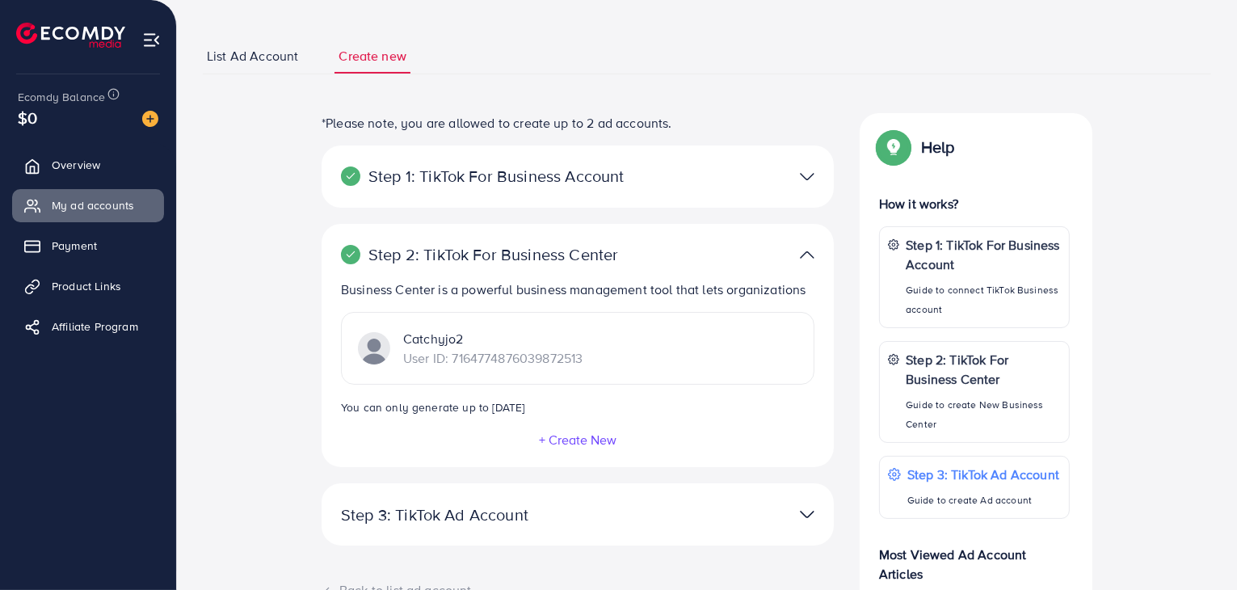
click at [513, 172] on p "Step 1: TikTok For Business Account" at bounding box center [494, 175] width 307 height 19
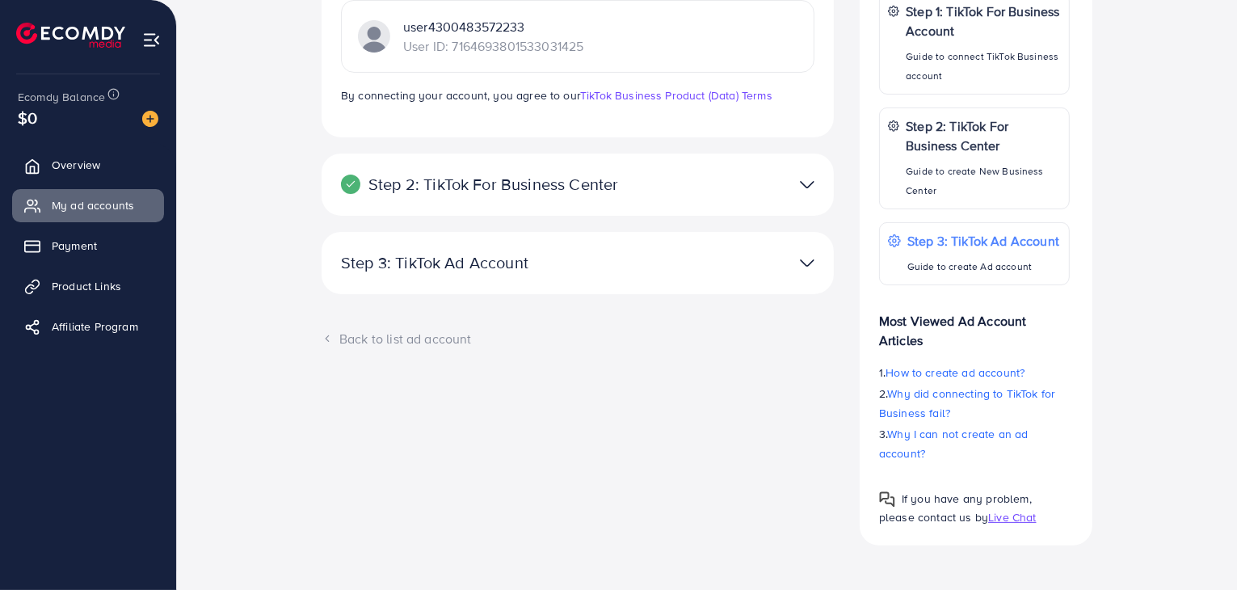
scroll to position [153, 0]
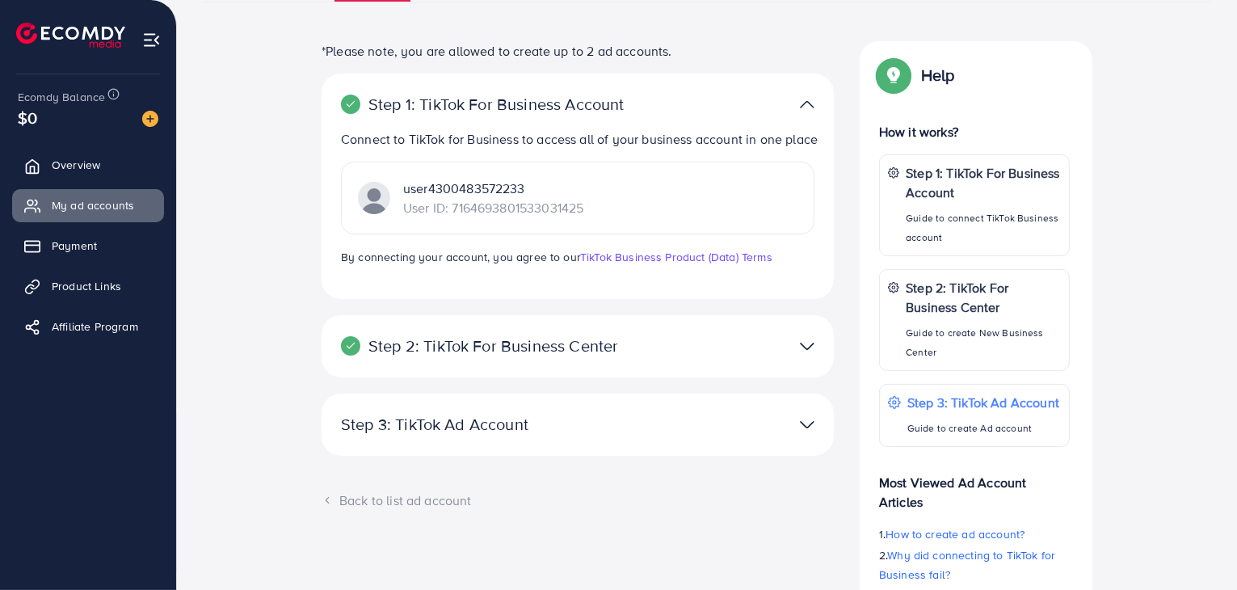
click at [505, 356] on p "Step 2: TikTok For Business Center" at bounding box center [494, 345] width 307 height 19
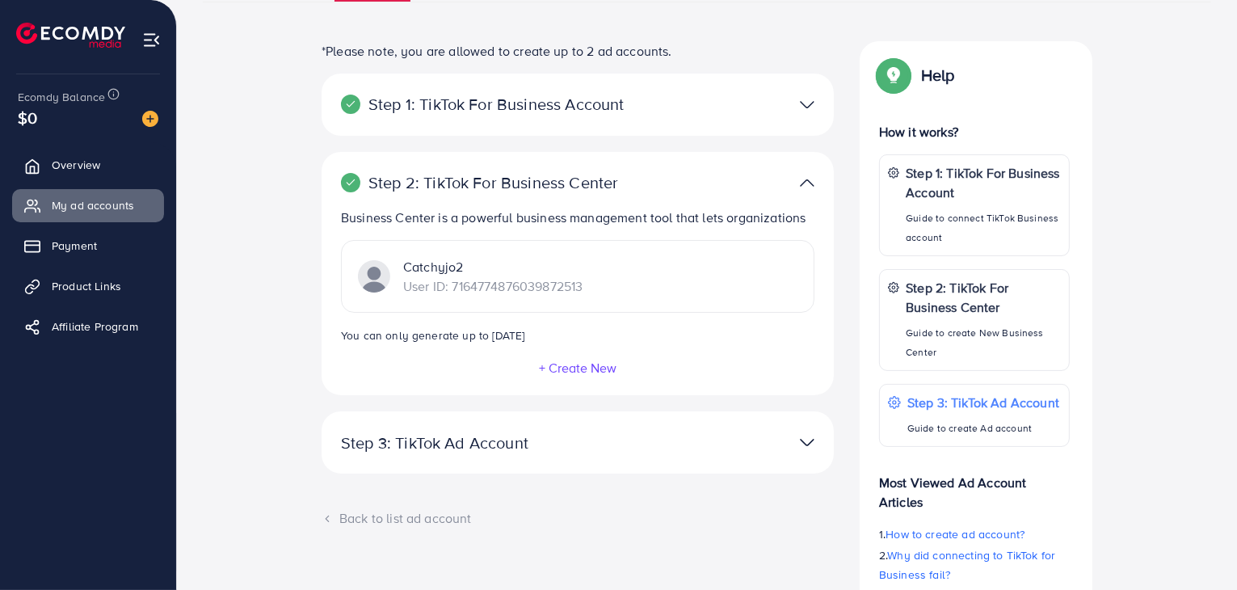
drag, startPoint x: 452, startPoint y: 285, endPoint x: 595, endPoint y: 279, distance: 142.3
click at [595, 279] on div "Catchyjo2 User ID: 7164774876039872513" at bounding box center [577, 276] width 473 height 73
copy p "7164774876039872513"
click at [572, 117] on div "Step 1: TikTok For Business Account Connect to TikTok for Business to access al…" at bounding box center [578, 105] width 512 height 62
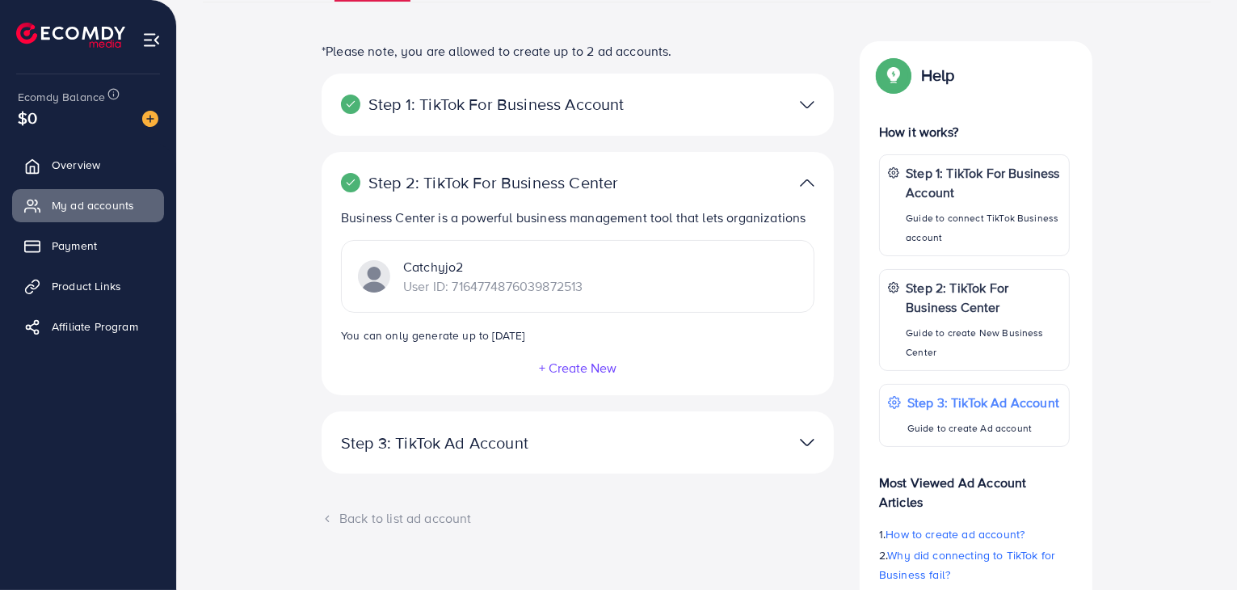
click at [587, 100] on p "Step 1: TikTok For Business Account" at bounding box center [494, 104] width 307 height 19
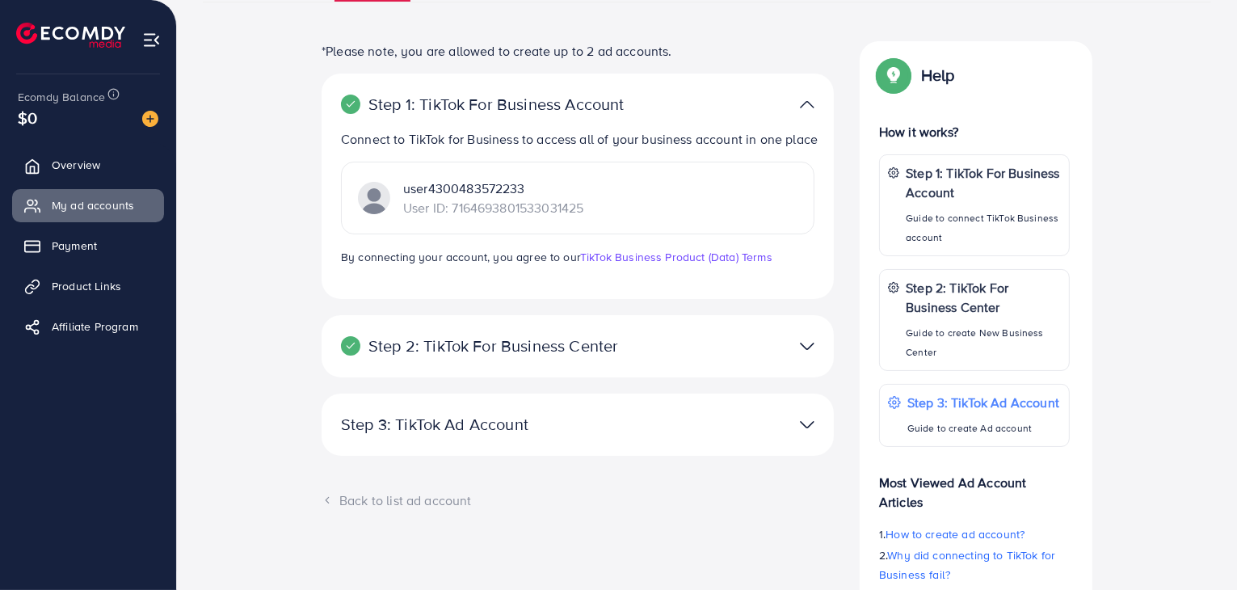
drag, startPoint x: 450, startPoint y: 230, endPoint x: 629, endPoint y: 224, distance: 179.5
click at [629, 224] on div "user4300483572233 User ID: 7164693801533031425" at bounding box center [577, 198] width 473 height 73
copy p "7164693801533031425"
click at [464, 434] on p "Step 3: TikTok Ad Account" at bounding box center [494, 423] width 307 height 19
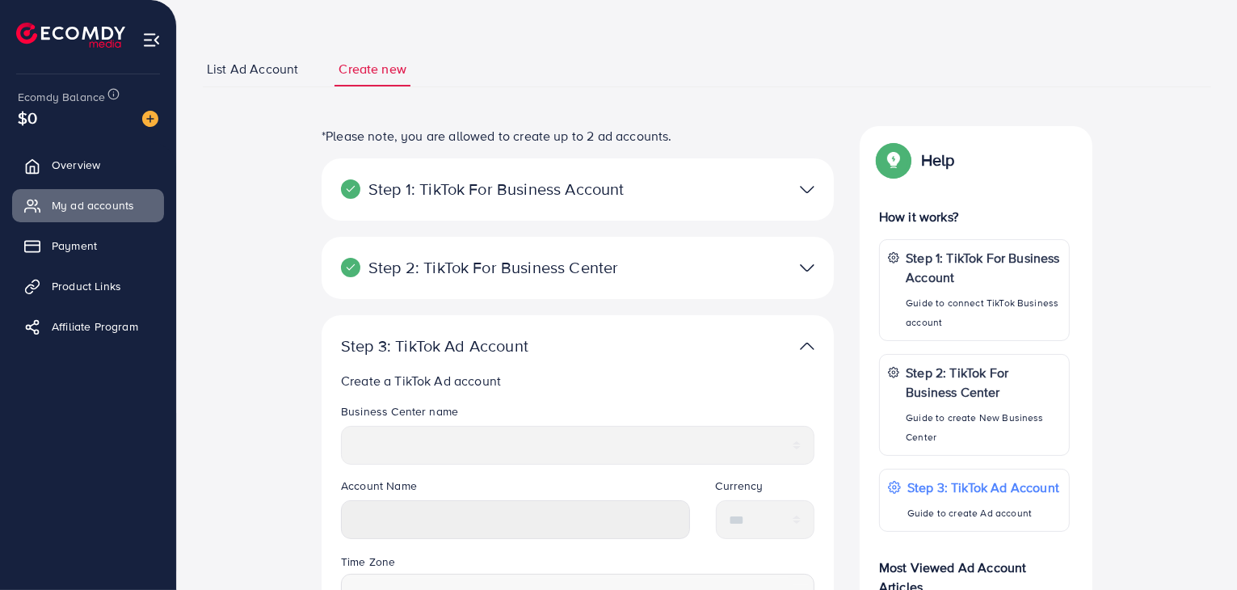
scroll to position [0, 0]
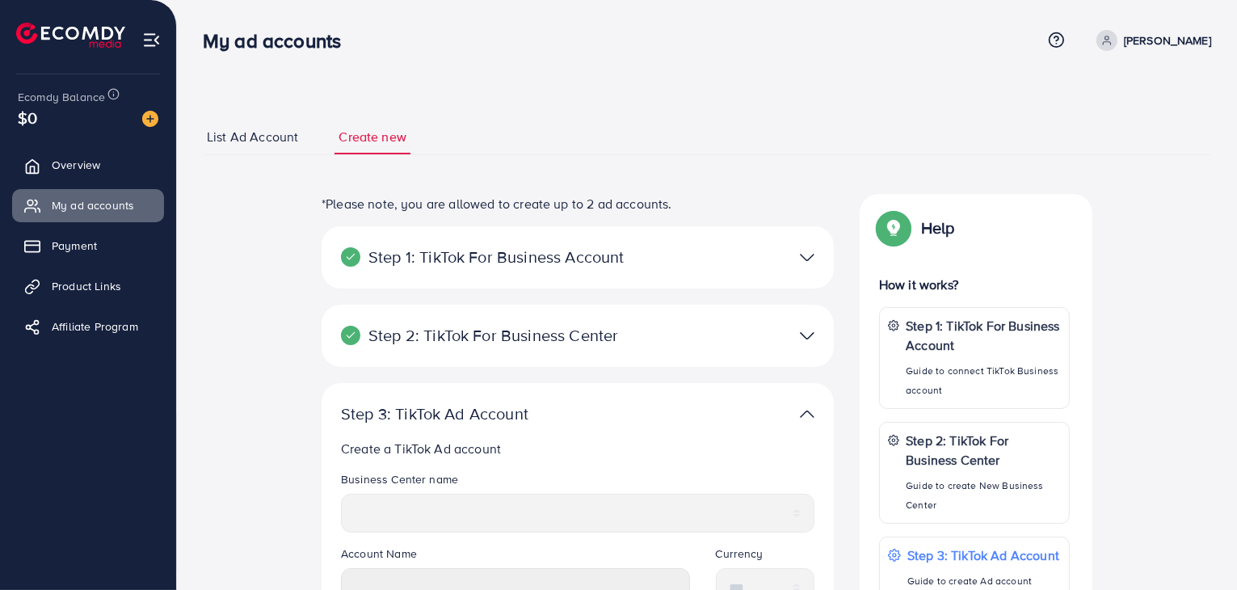
click at [247, 137] on span "List Ad Account" at bounding box center [252, 137] width 91 height 19
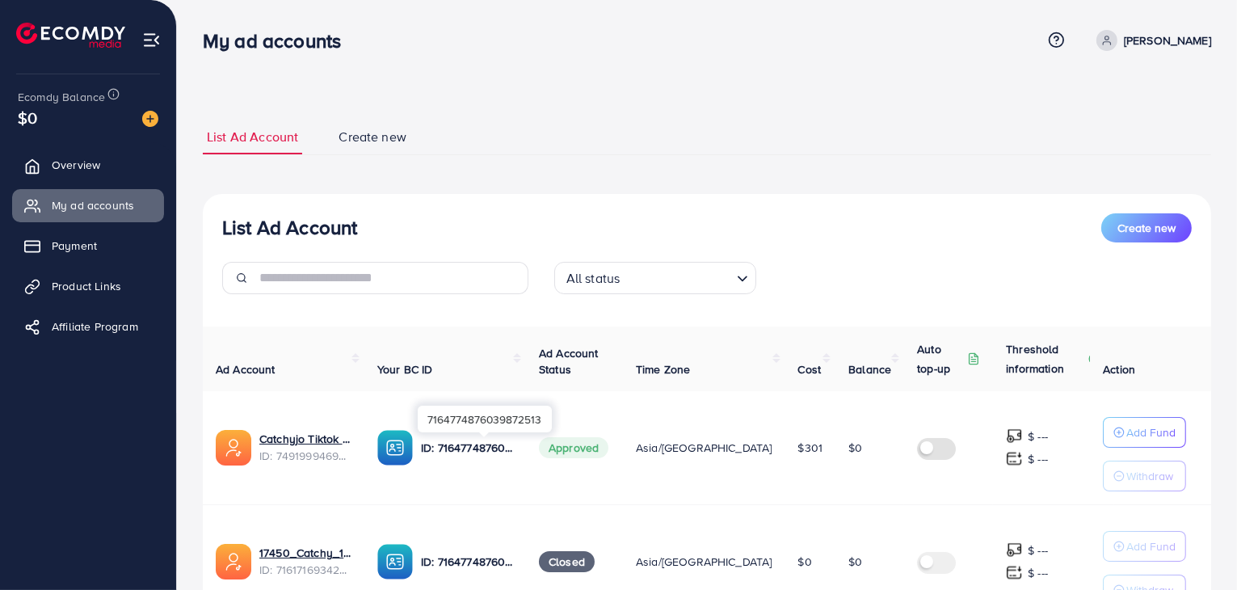
click at [471, 440] on p "ID: 7164774876039872513" at bounding box center [467, 447] width 92 height 19
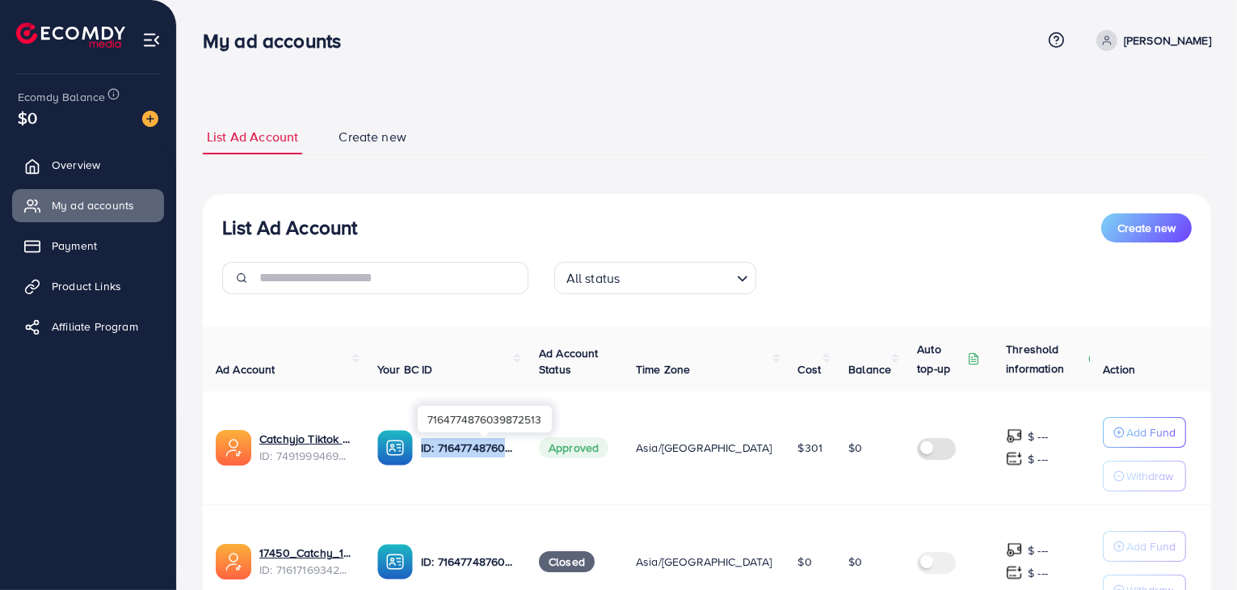
click at [449, 444] on p "ID: 7164774876039872513" at bounding box center [467, 447] width 92 height 19
drag, startPoint x: 450, startPoint y: 446, endPoint x: 542, endPoint y: 444, distance: 92.1
click at [526, 444] on td "ID: 7164774876039872513" at bounding box center [445, 448] width 162 height 114
click at [485, 444] on p "ID: 7164774876039872513" at bounding box center [467, 447] width 92 height 19
click at [487, 419] on div "7164774876039872513" at bounding box center [485, 419] width 134 height 27
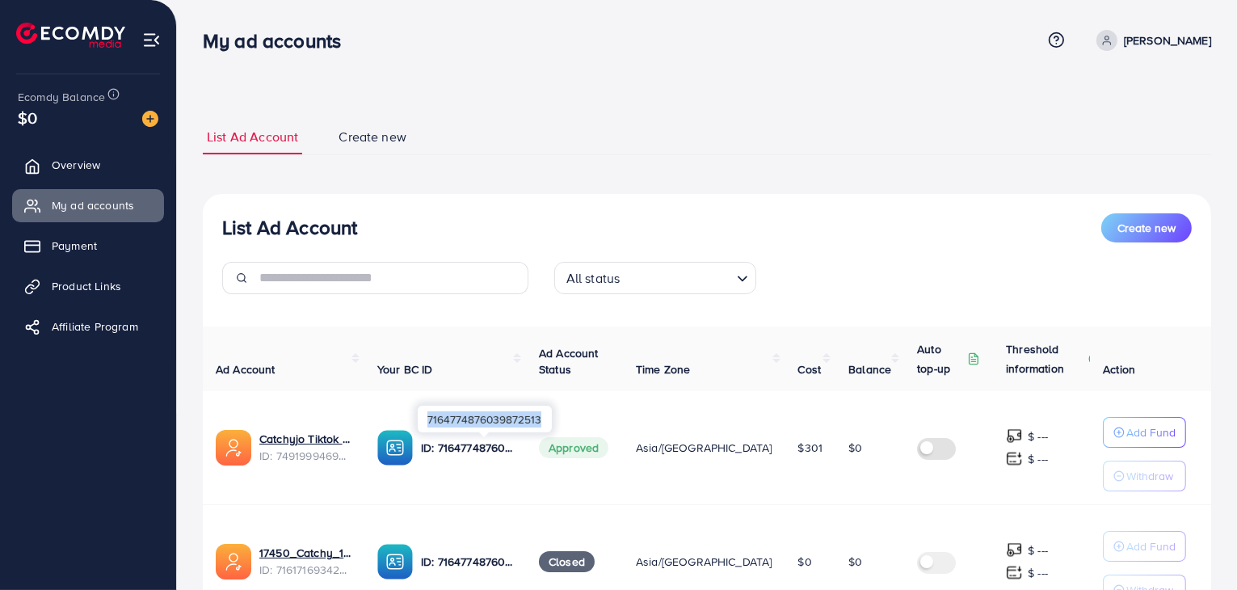
click at [487, 419] on div "7164774876039872513" at bounding box center [485, 419] width 134 height 27
copy div "7164774876039872513"
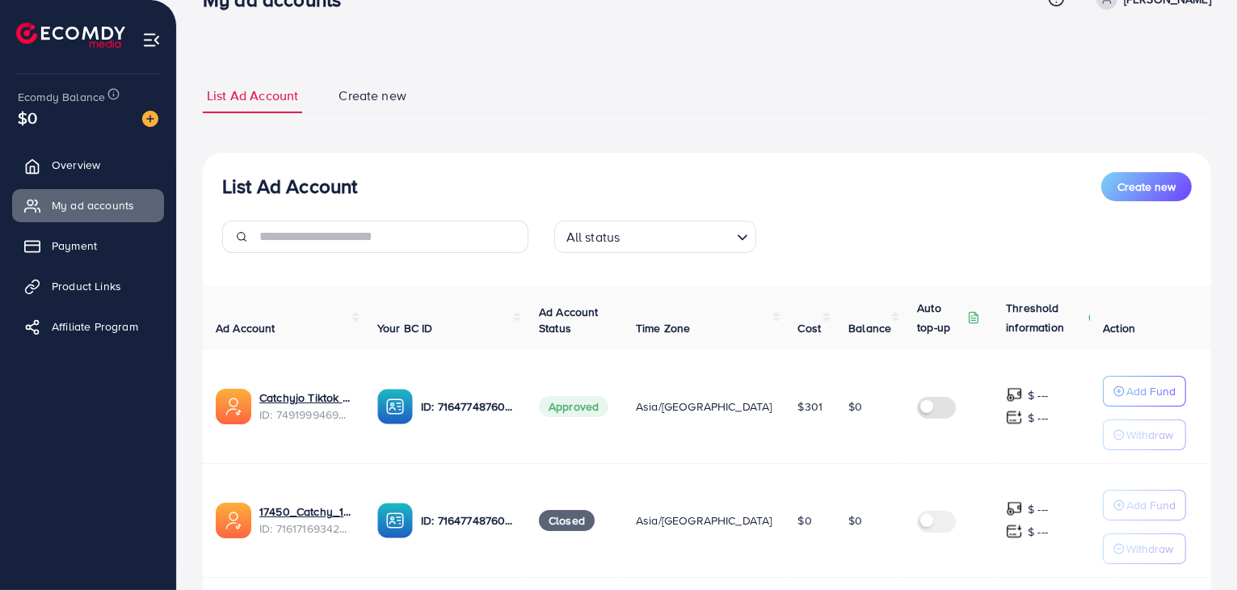
scroll to position [81, 0]
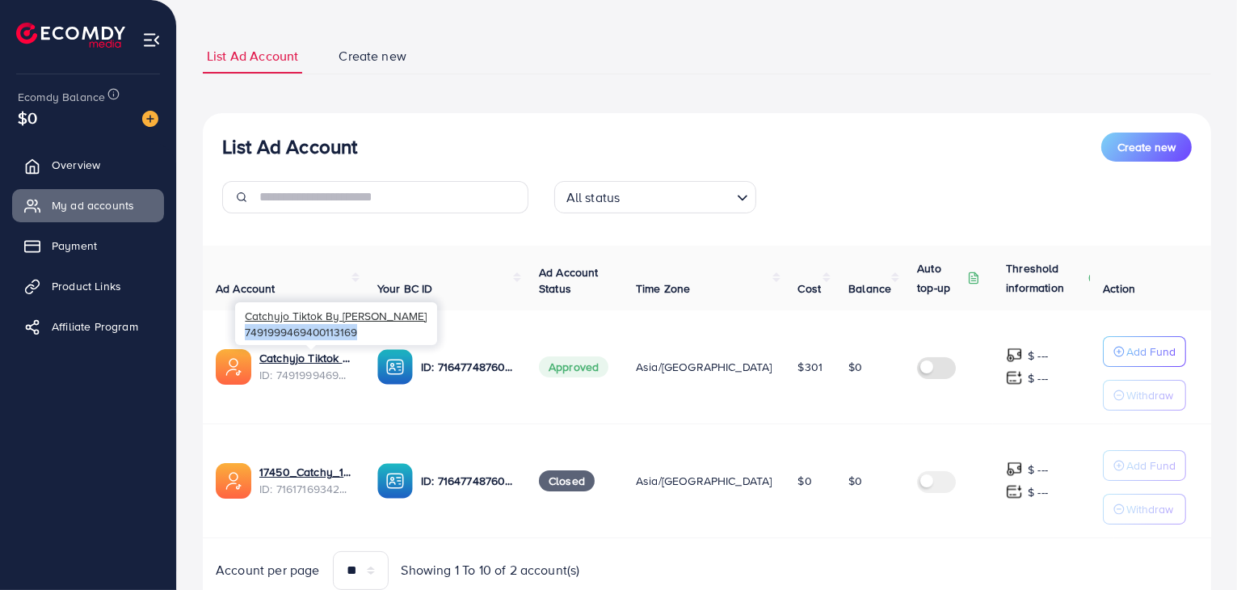
drag, startPoint x: 362, startPoint y: 328, endPoint x: 242, endPoint y: 336, distance: 119.9
click at [242, 336] on div "Catchyjo Tiktok By Hisham 7491999469400113169" at bounding box center [336, 323] width 202 height 43
copy div "7491999469400113169"
